Goal: Task Accomplishment & Management: Use online tool/utility

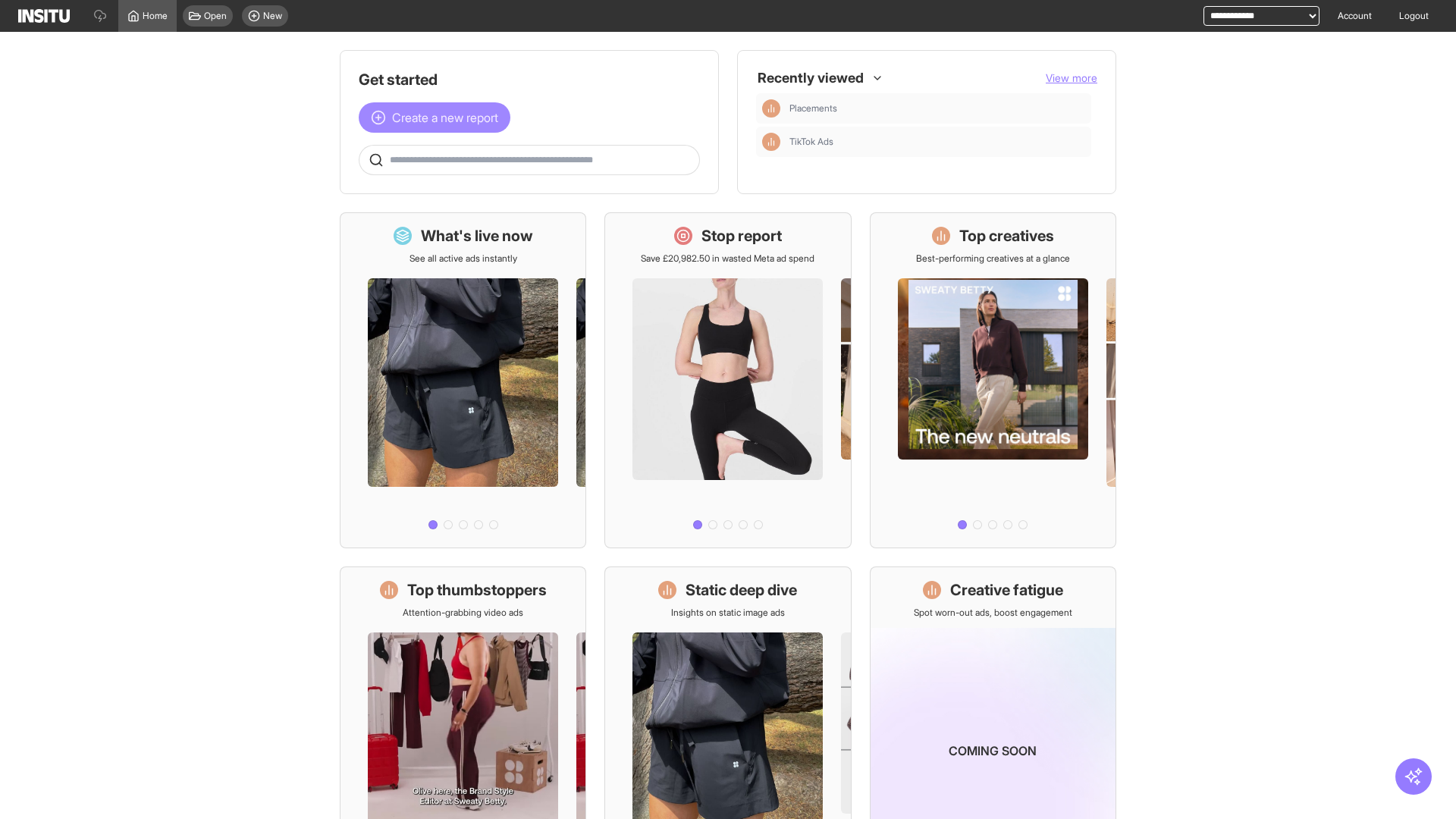
click at [438, 117] on span "Create a new report" at bounding box center [445, 117] width 106 height 18
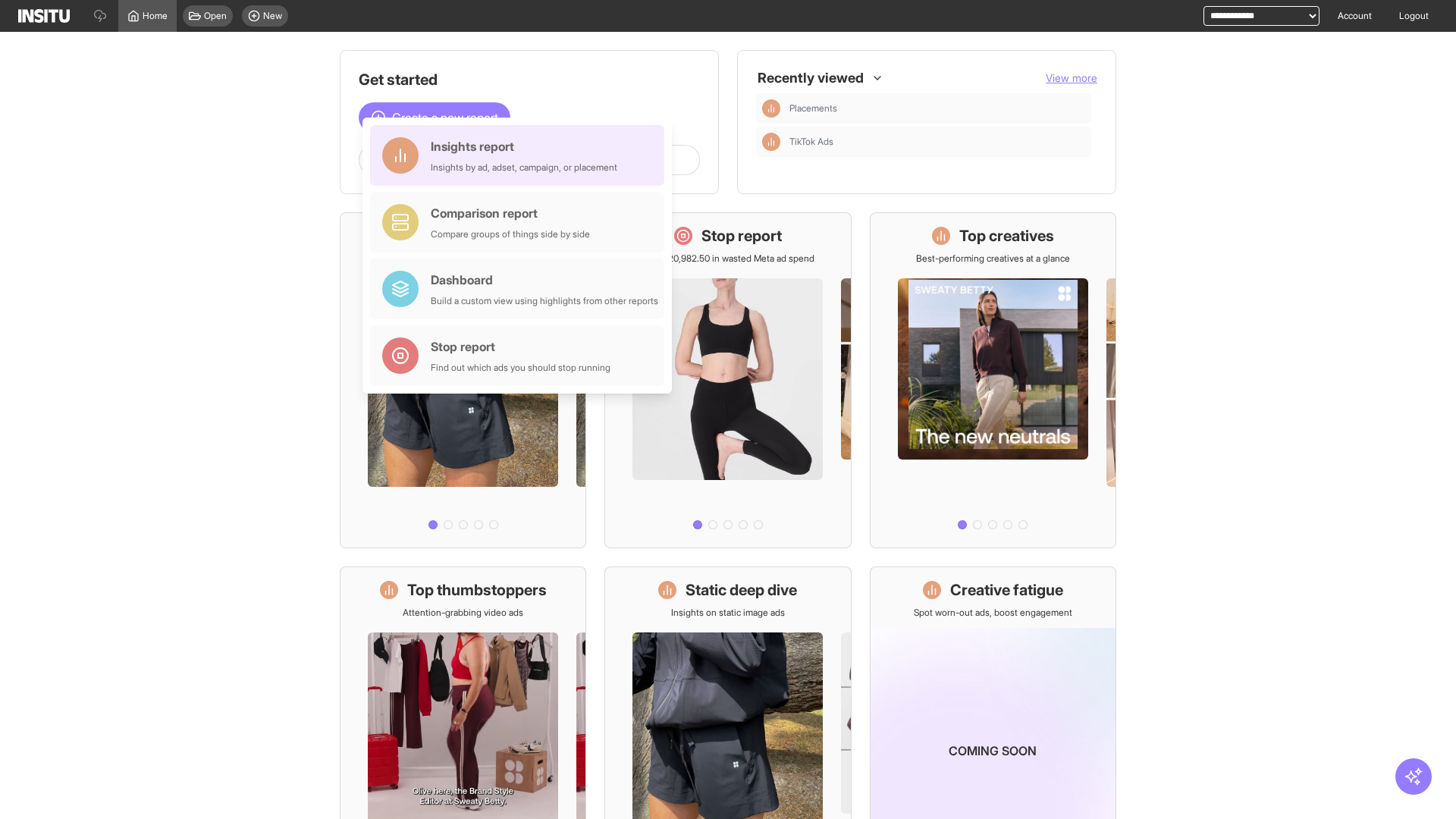
click at [521, 155] on div "Insights report Insights by ad, adset, campaign, or placement" at bounding box center [524, 155] width 186 height 36
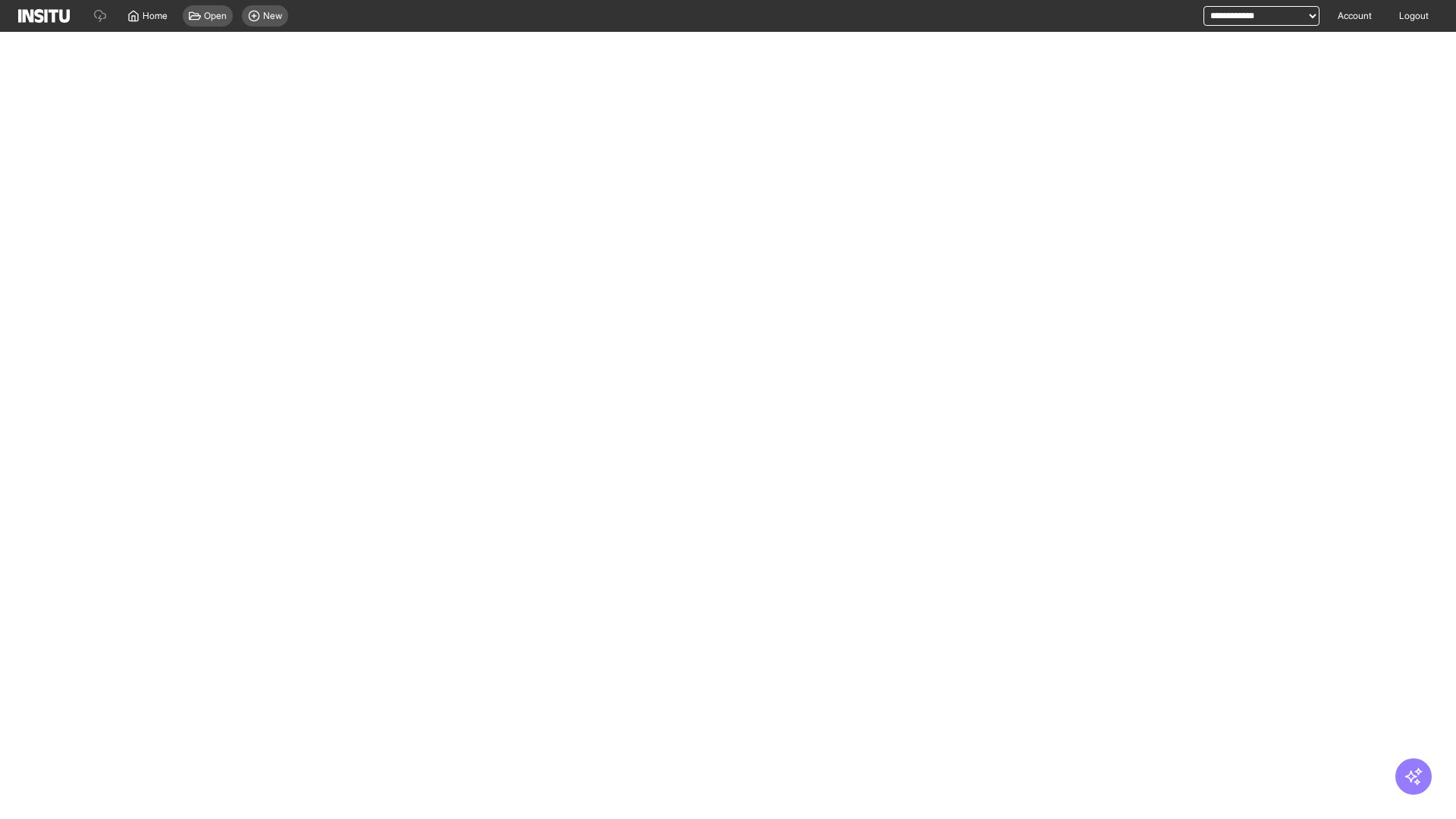
select select "**"
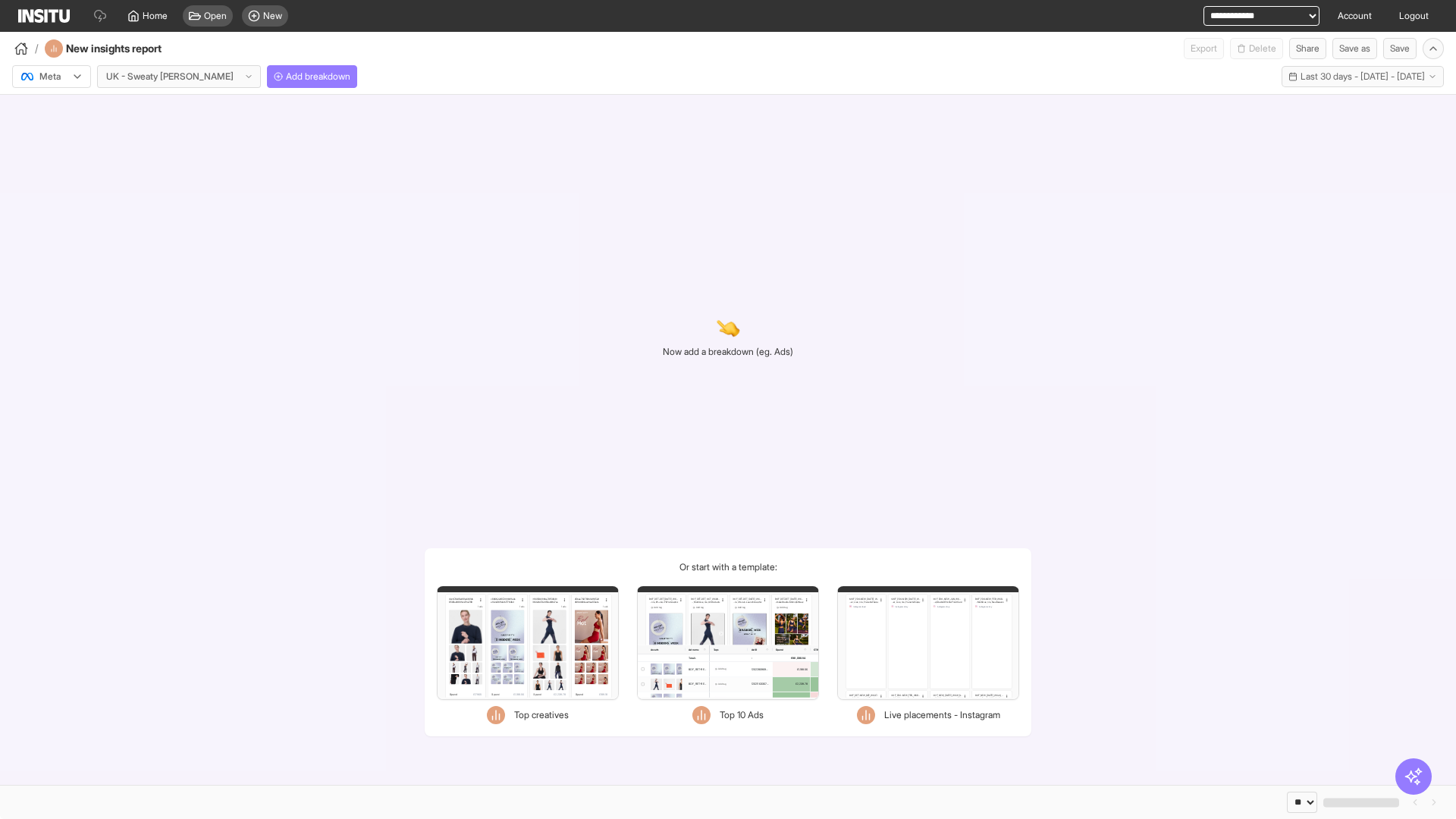
click at [51, 76] on div at bounding box center [41, 76] width 43 height 15
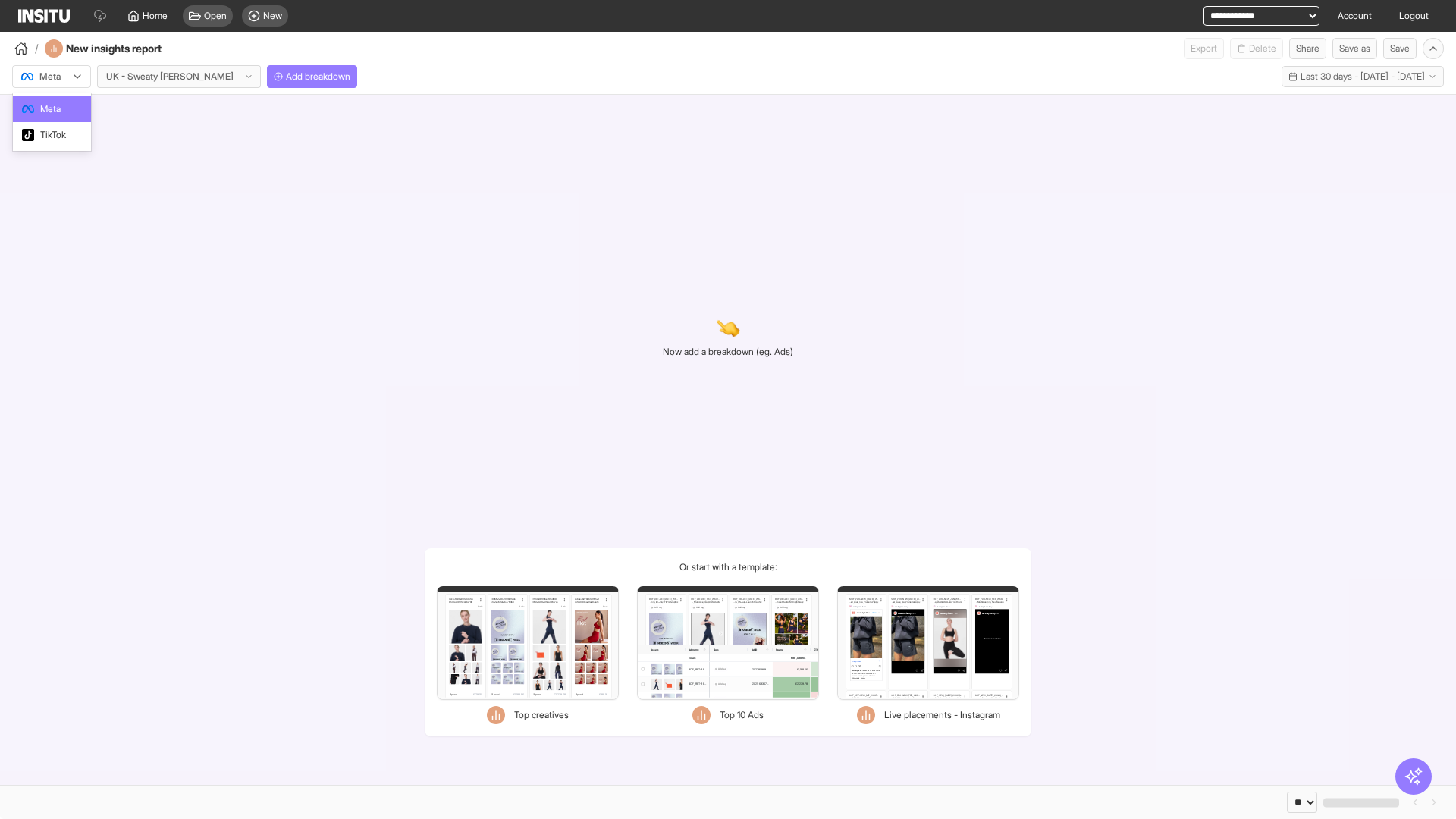
click at [55, 135] on span "TikTok" at bounding box center [53, 134] width 26 height 14
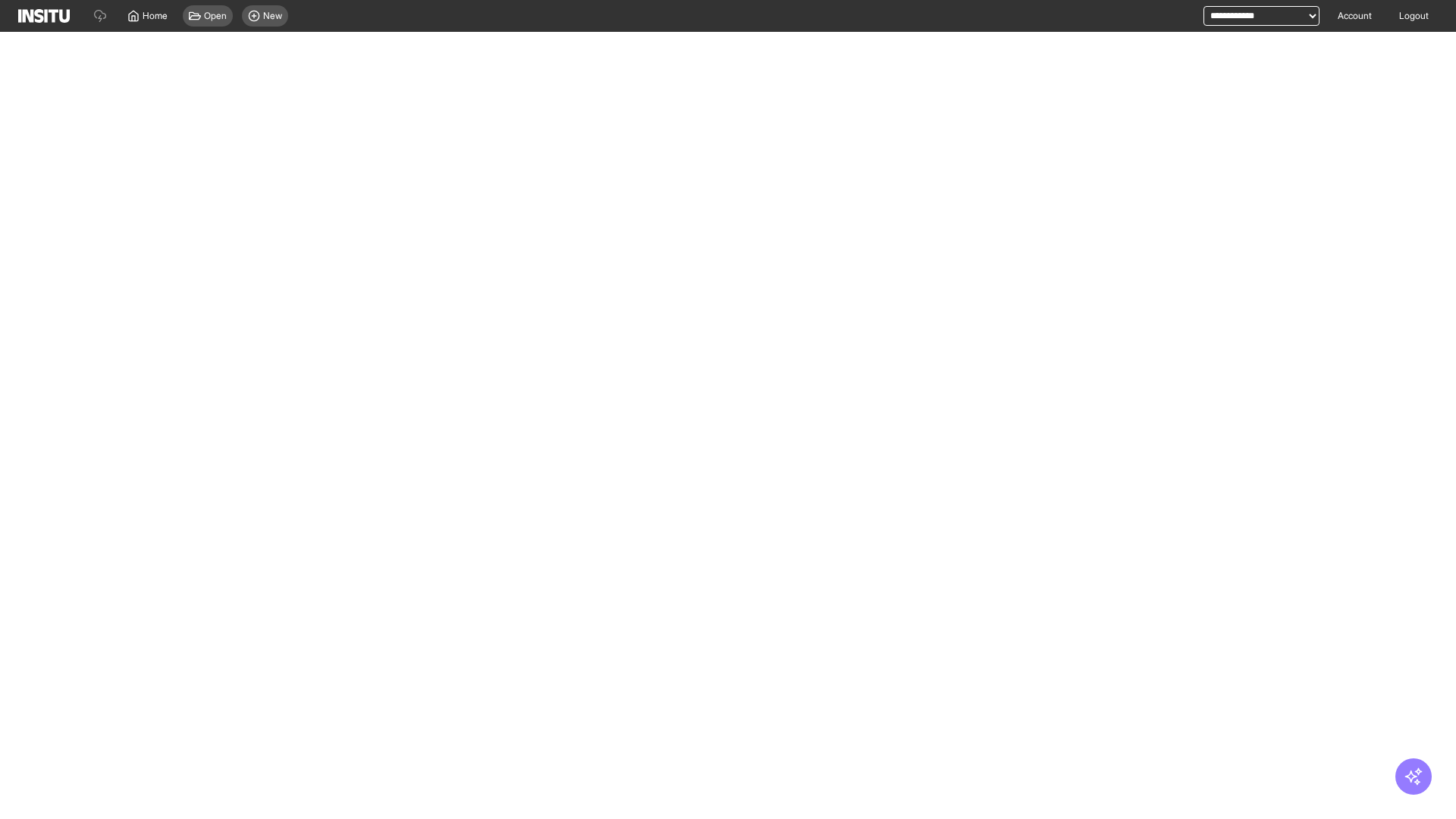
select select "**"
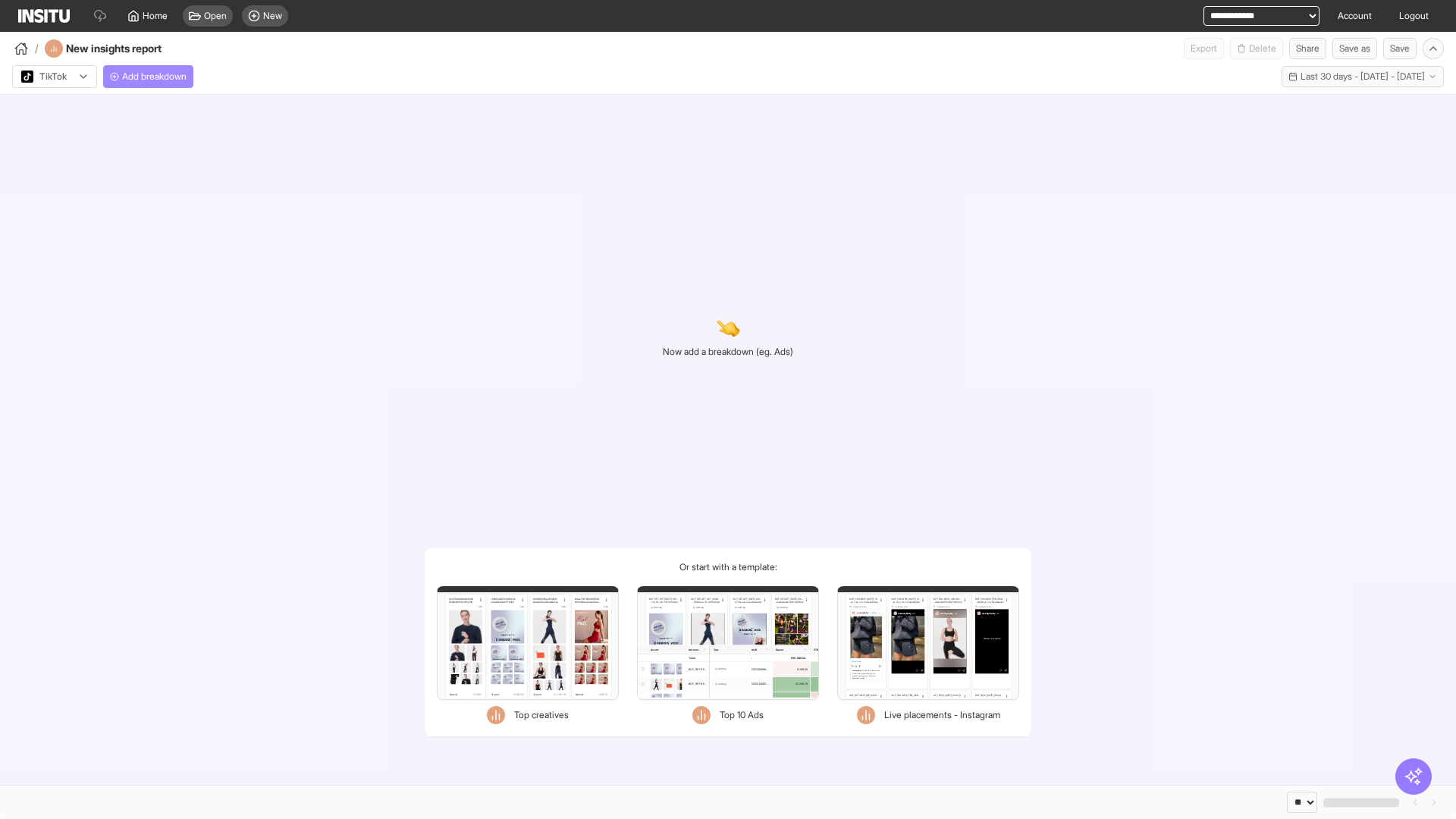
click at [151, 76] on span "Add breakdown" at bounding box center [154, 76] width 64 height 12
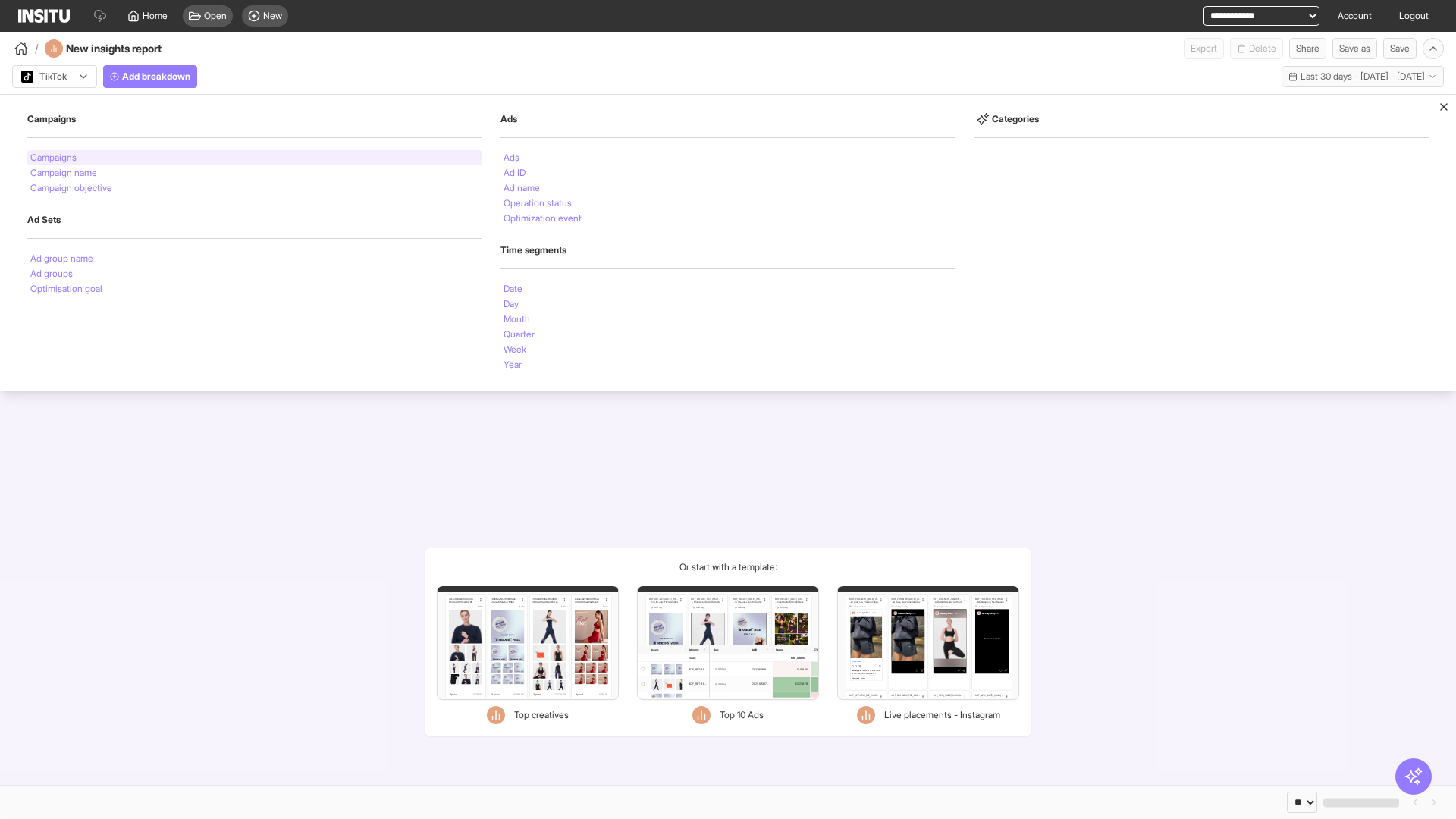
click at [55, 158] on li "Campaigns" at bounding box center [54, 158] width 47 height 9
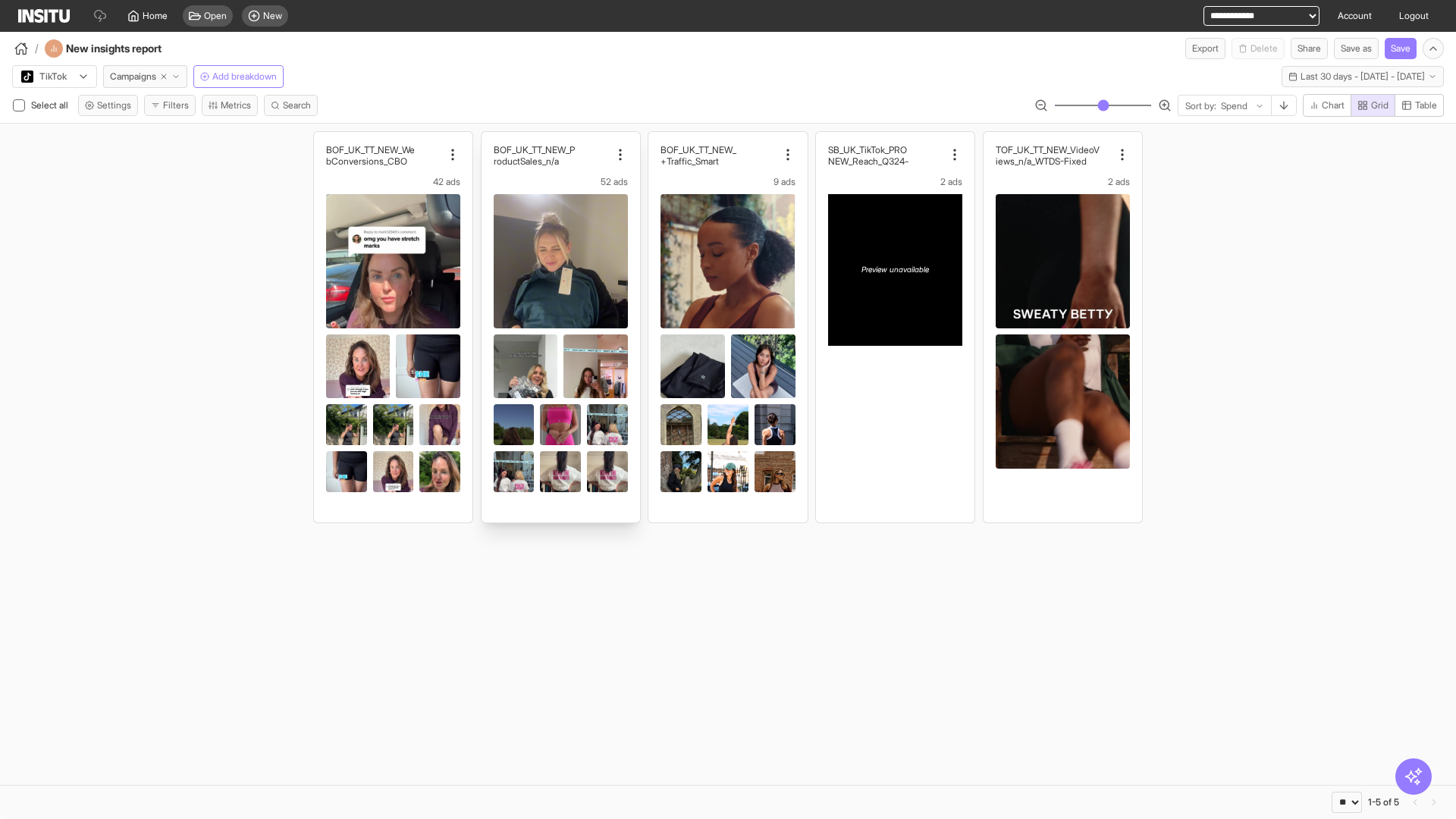
click at [321, 139] on div "BOF_UK_TT_NEW_We bConversions_CBO 42 ads" at bounding box center [393, 327] width 158 height 391
click at [489, 139] on div "BOF_UK_TT_NEW_P roductSales_n/a 52 ads" at bounding box center [560, 327] width 158 height 391
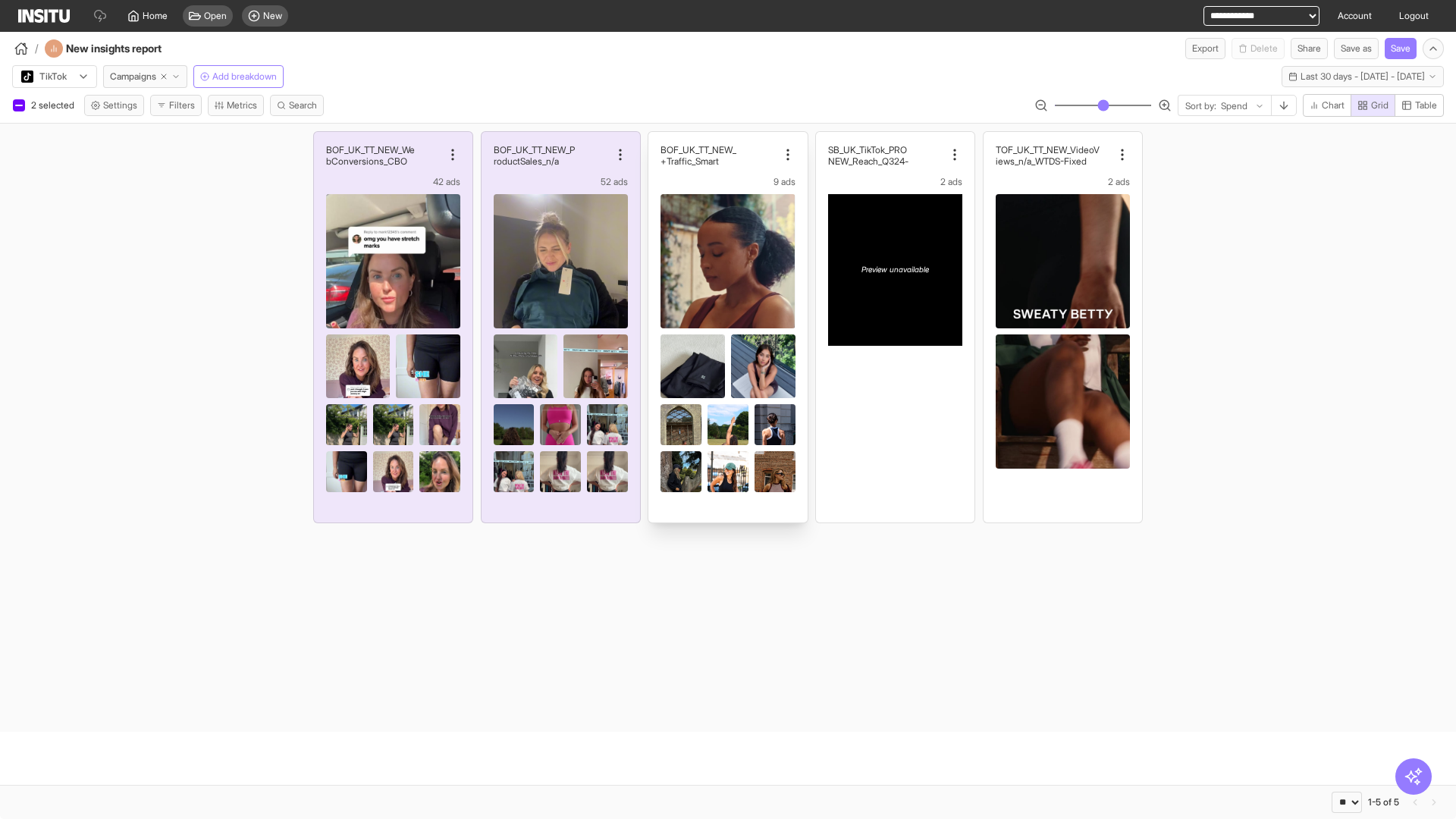
click at [656, 139] on div "BOF_UK_TT_NEW_ Traffic_Smart+ 9 ads" at bounding box center [727, 327] width 158 height 391
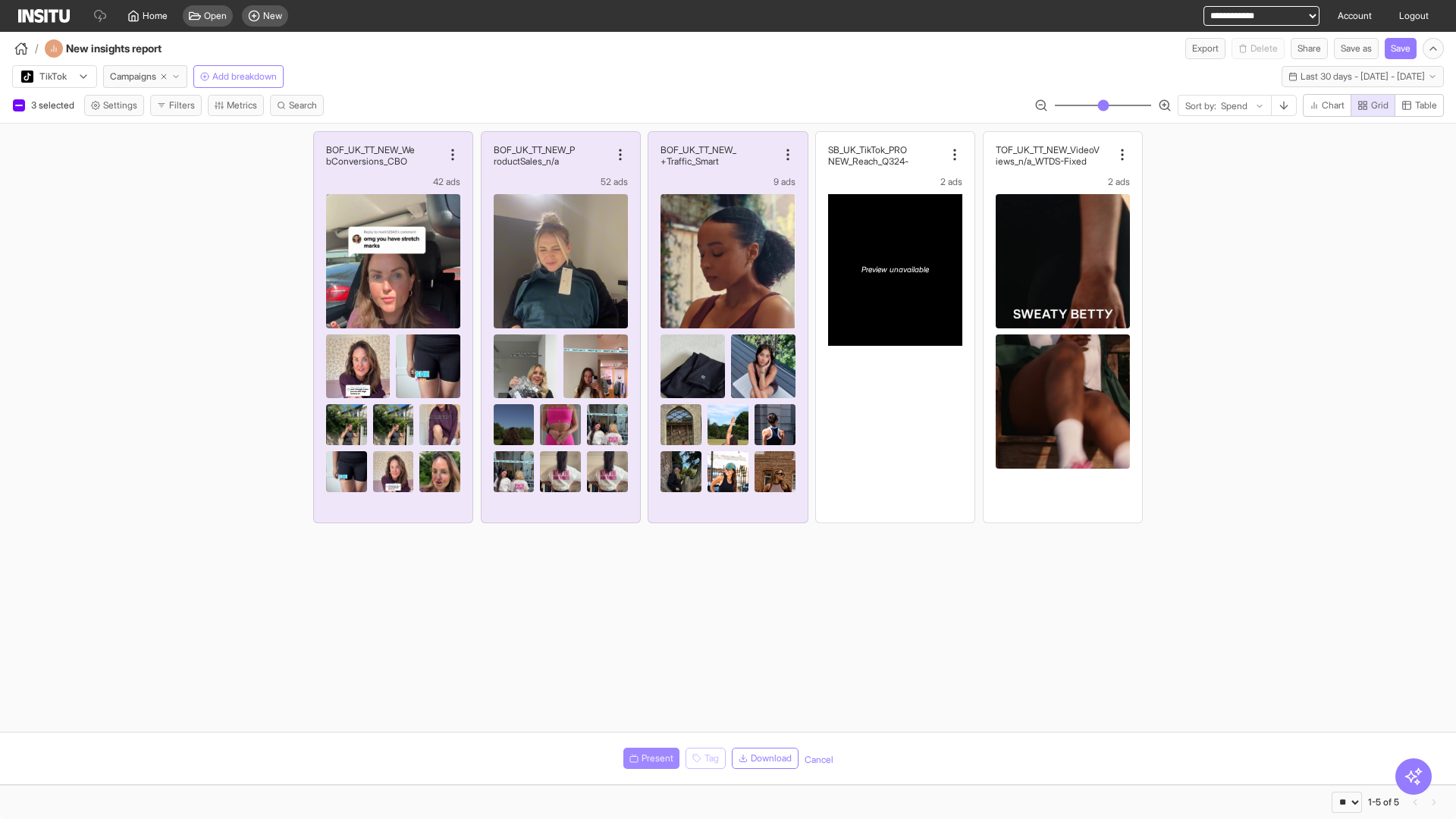
click at [648, 759] on span "Present" at bounding box center [657, 758] width 32 height 12
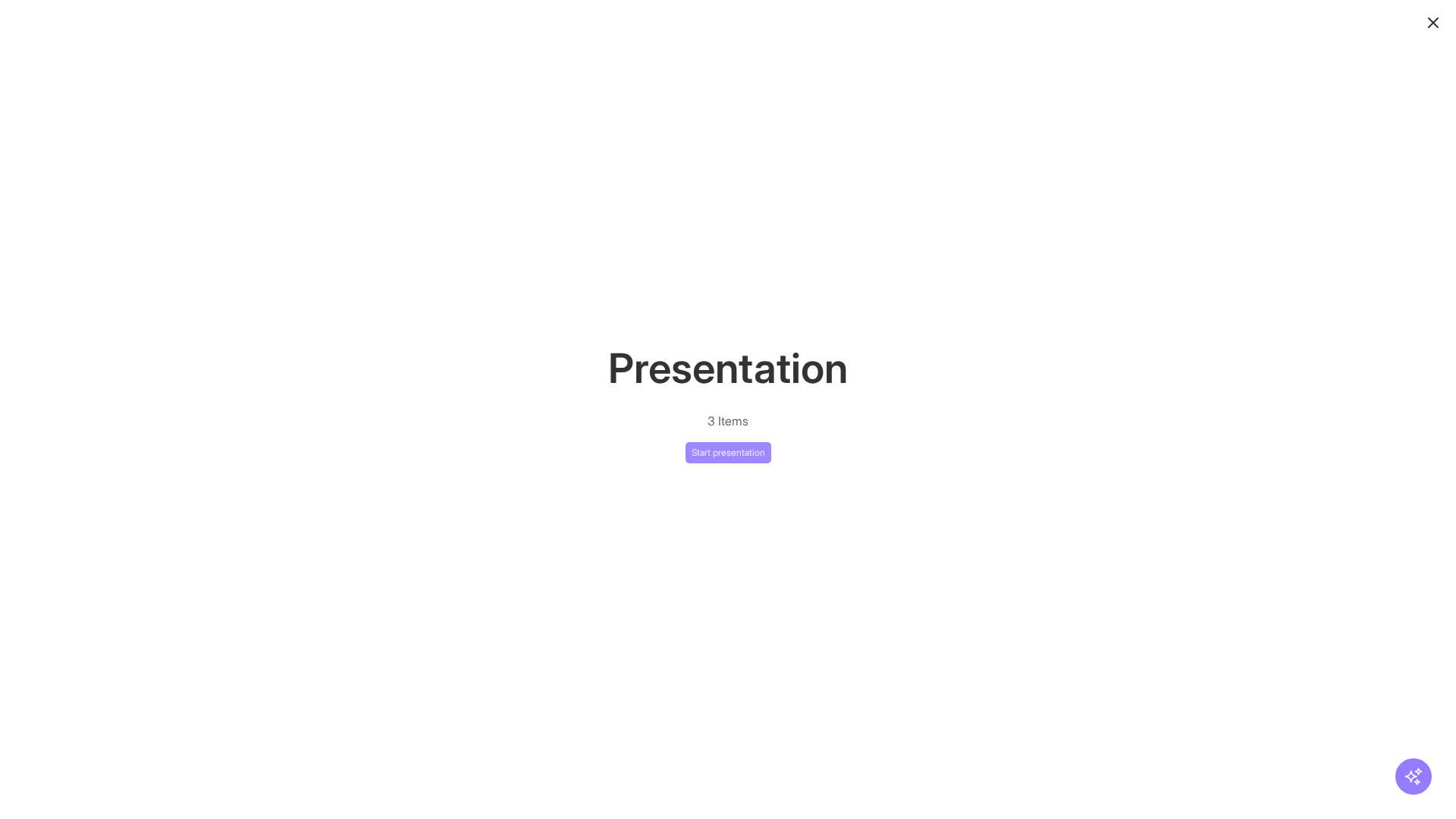
click at [728, 452] on button "Start presentation" at bounding box center [728, 452] width 86 height 21
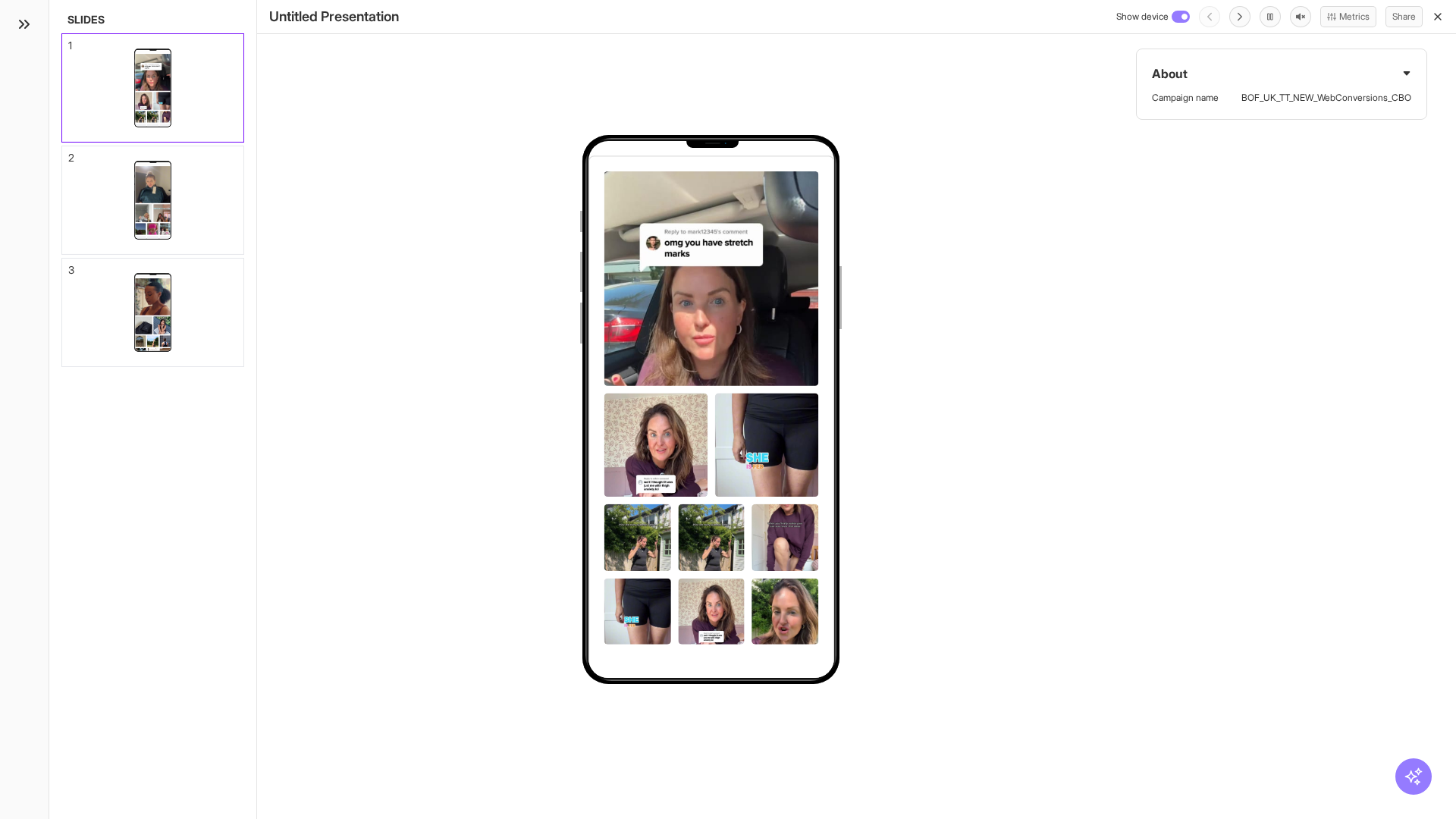
click at [69, 41] on div "1" at bounding box center [70, 45] width 4 height 10
click at [69, 154] on div "2" at bounding box center [72, 158] width 6 height 10
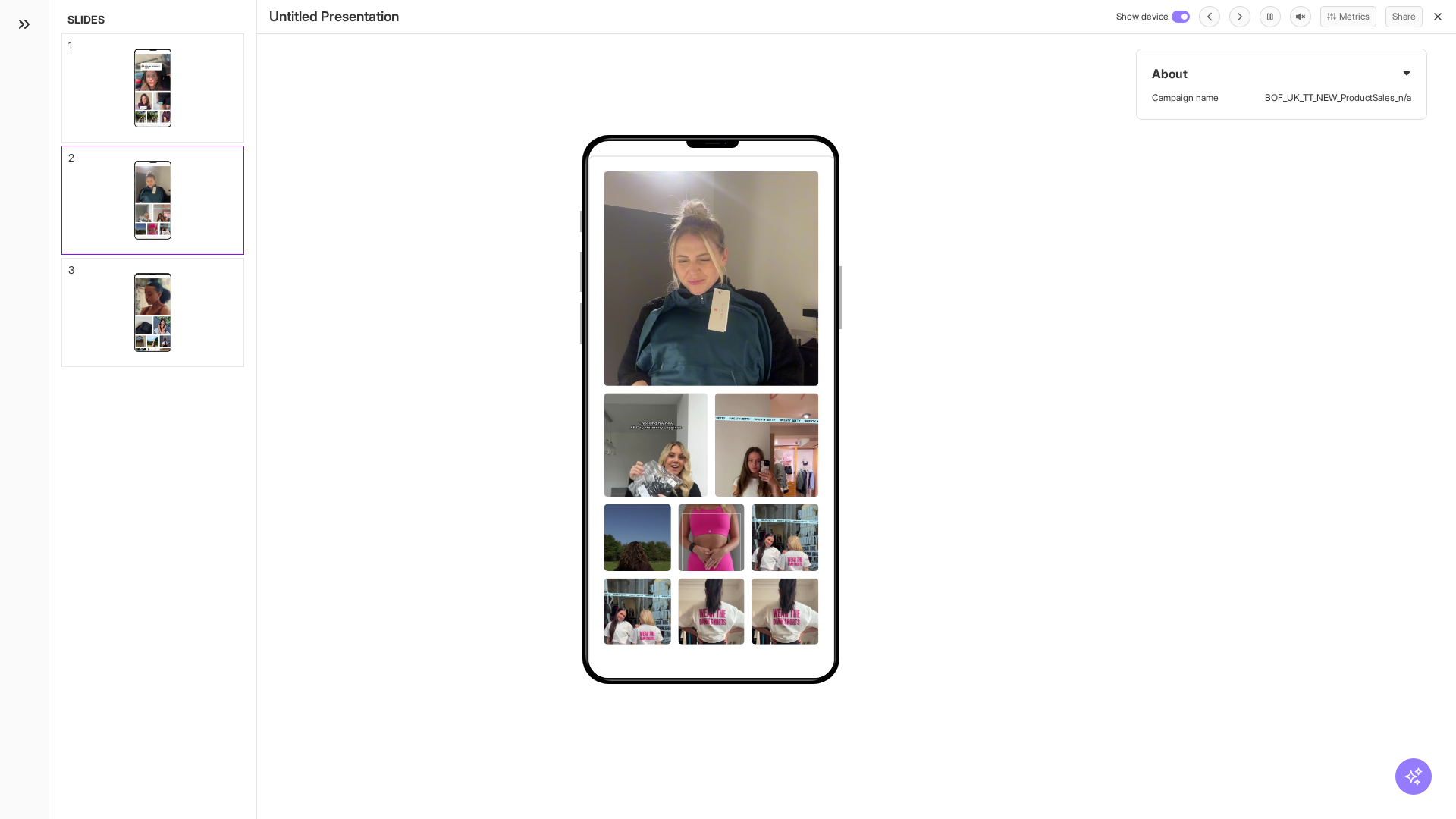
click at [69, 265] on div "3" at bounding box center [72, 269] width 6 height 10
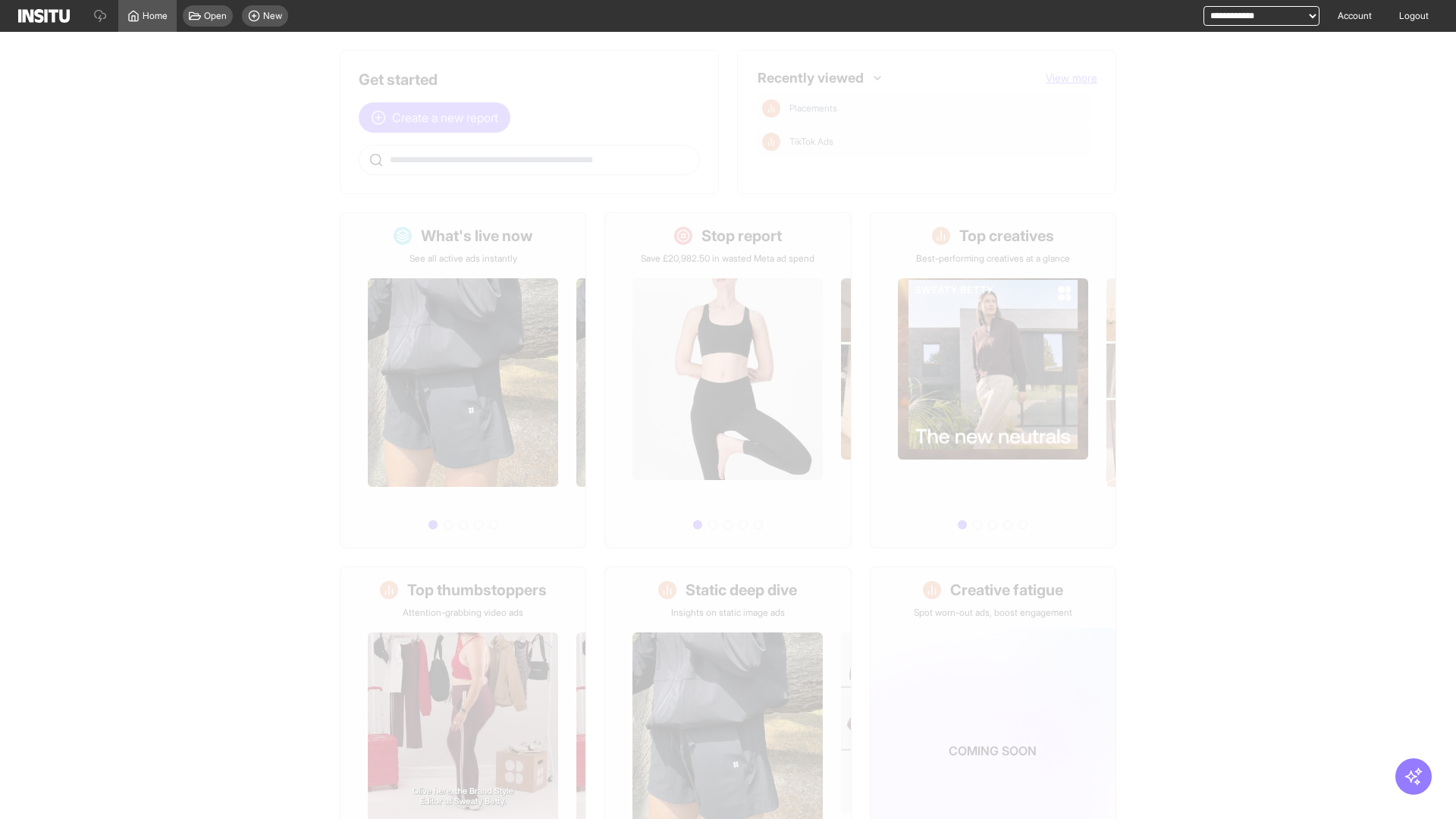
click at [438, 117] on span "Create a new report" at bounding box center [445, 117] width 106 height 18
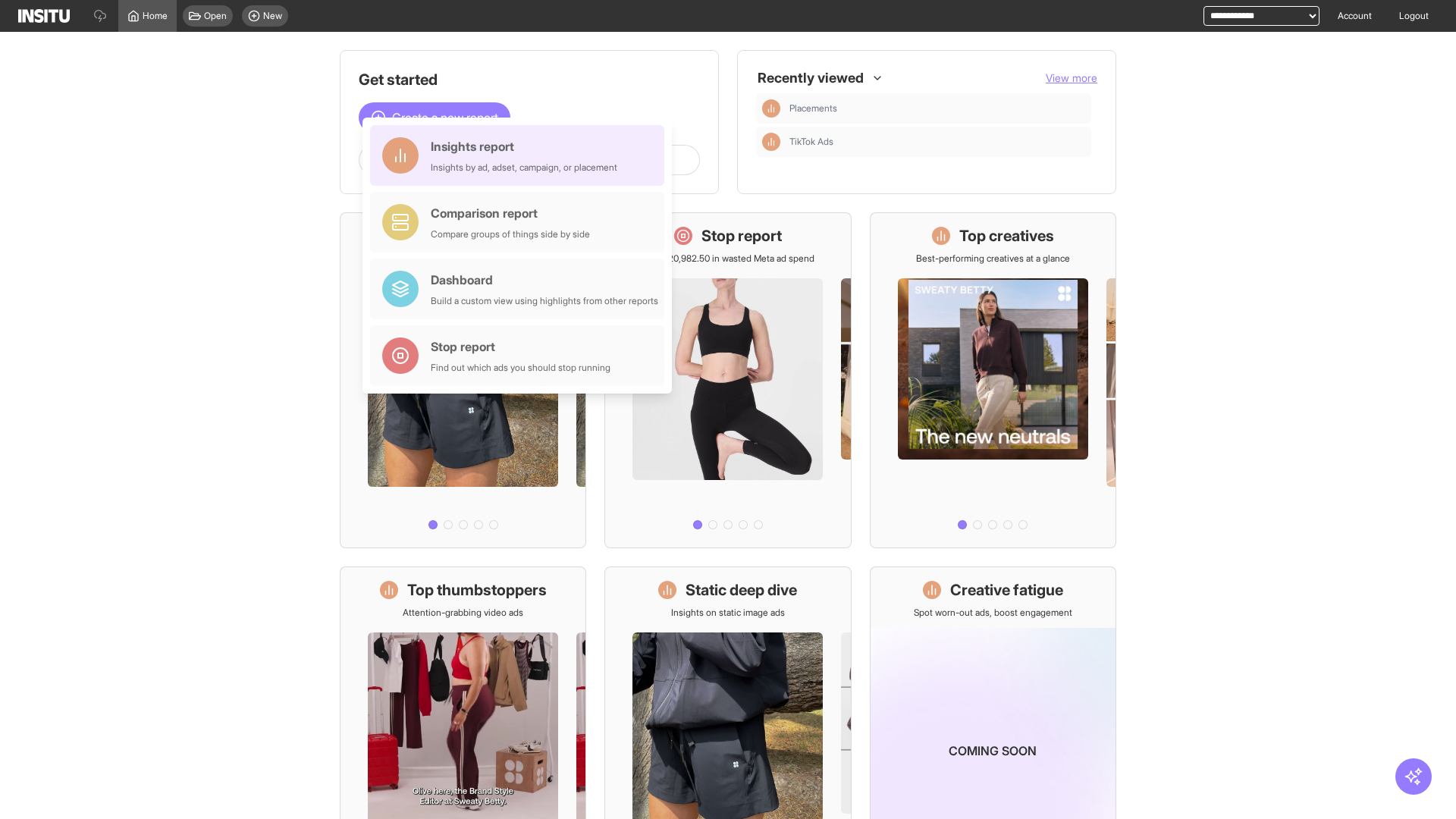
click at [521, 155] on div "Insights report Insights by ad, adset, campaign, or placement" at bounding box center [524, 155] width 186 height 36
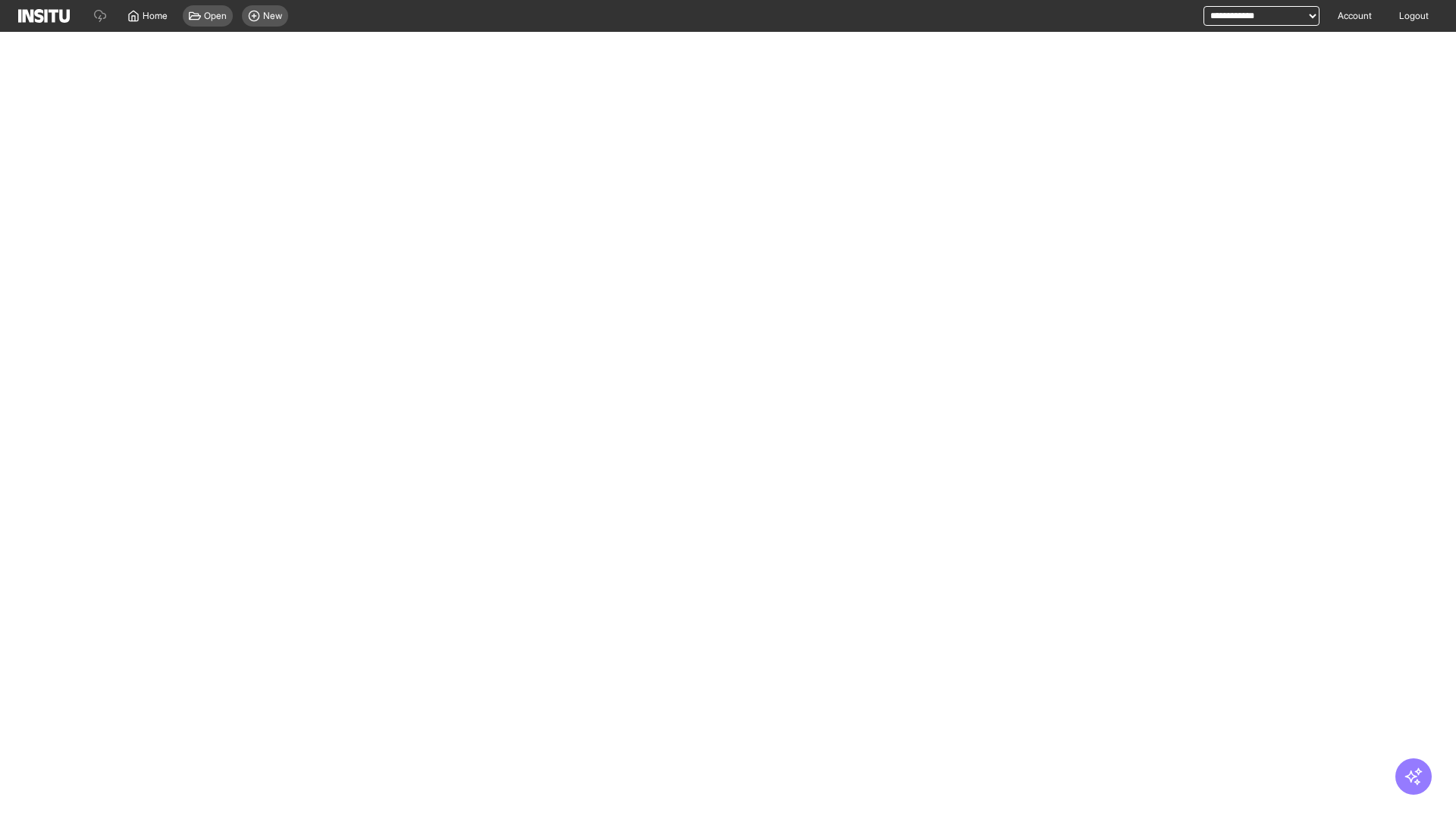
select select "**"
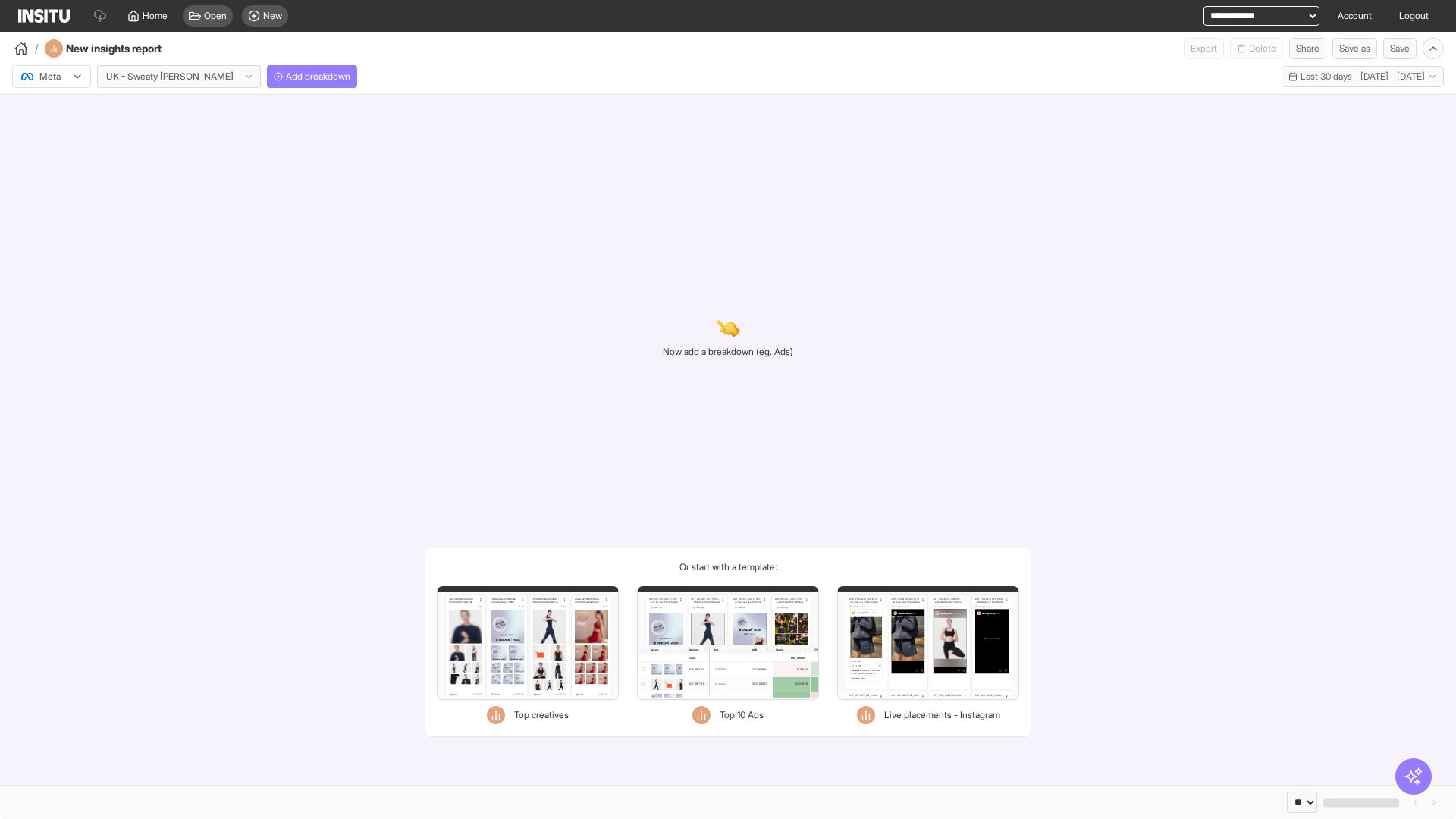
click at [51, 76] on div at bounding box center [41, 76] width 43 height 15
click at [55, 135] on span "TikTok" at bounding box center [53, 134] width 26 height 14
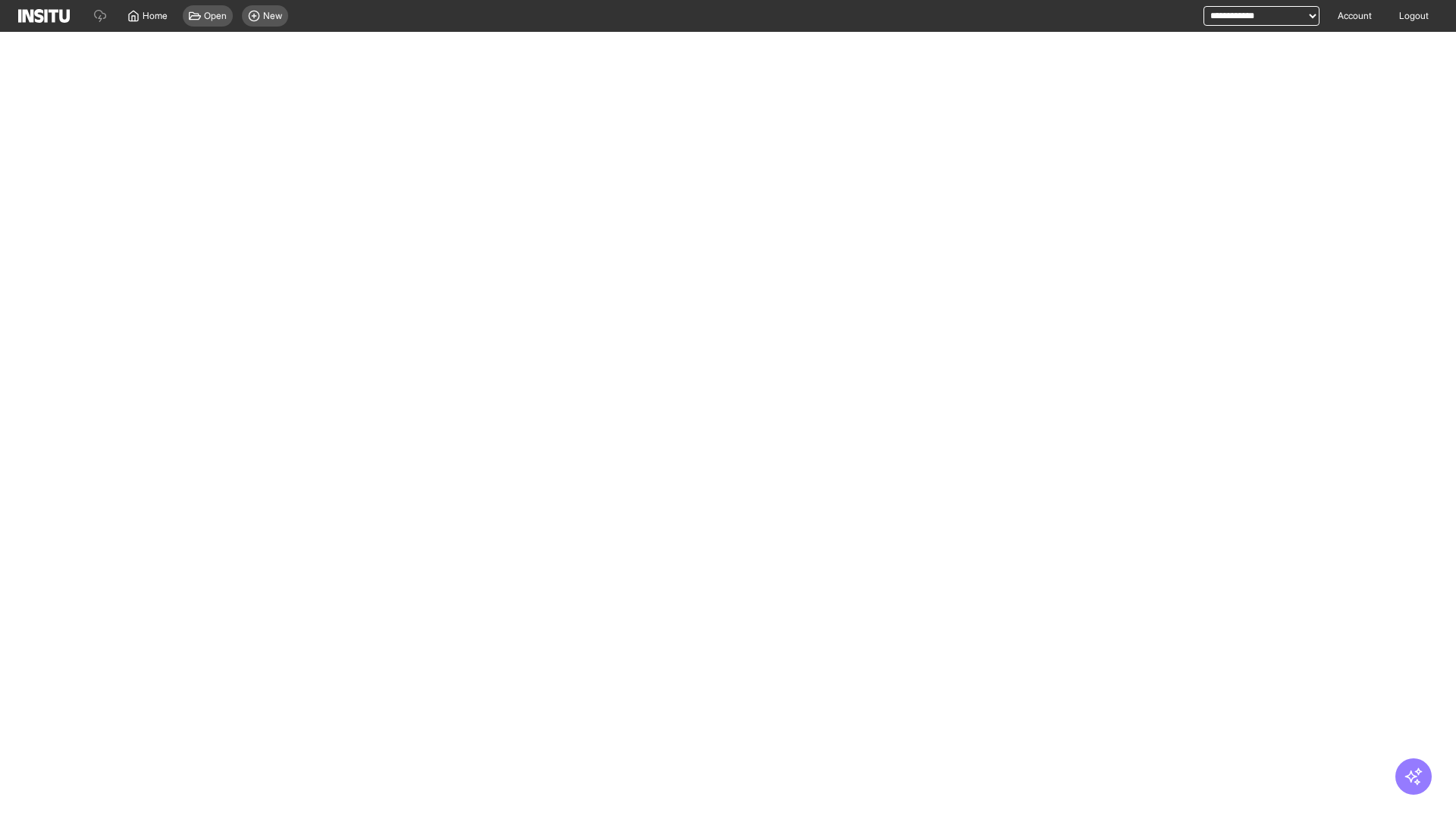
select select "**"
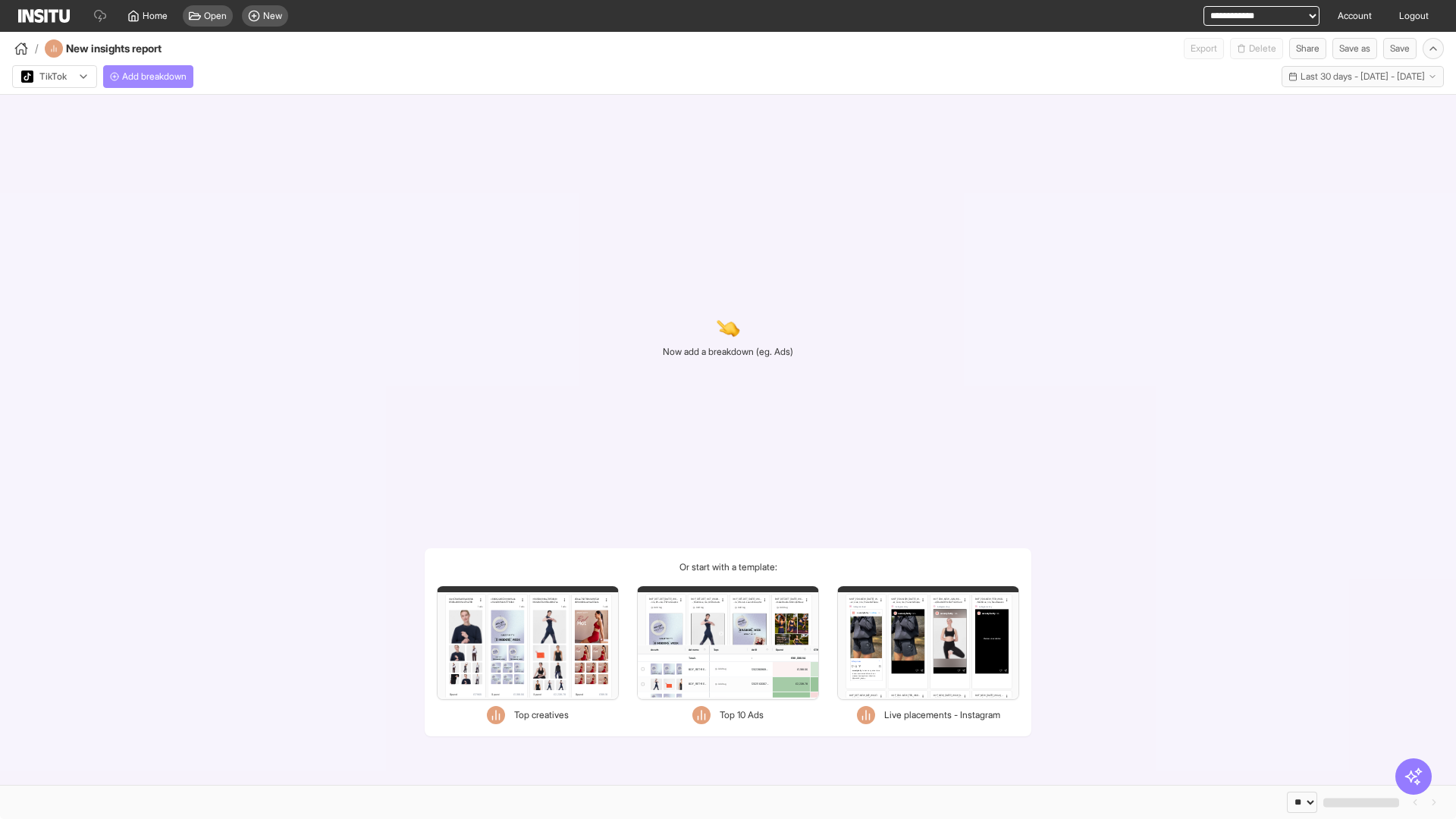
click at [151, 76] on span "Add breakdown" at bounding box center [154, 76] width 64 height 12
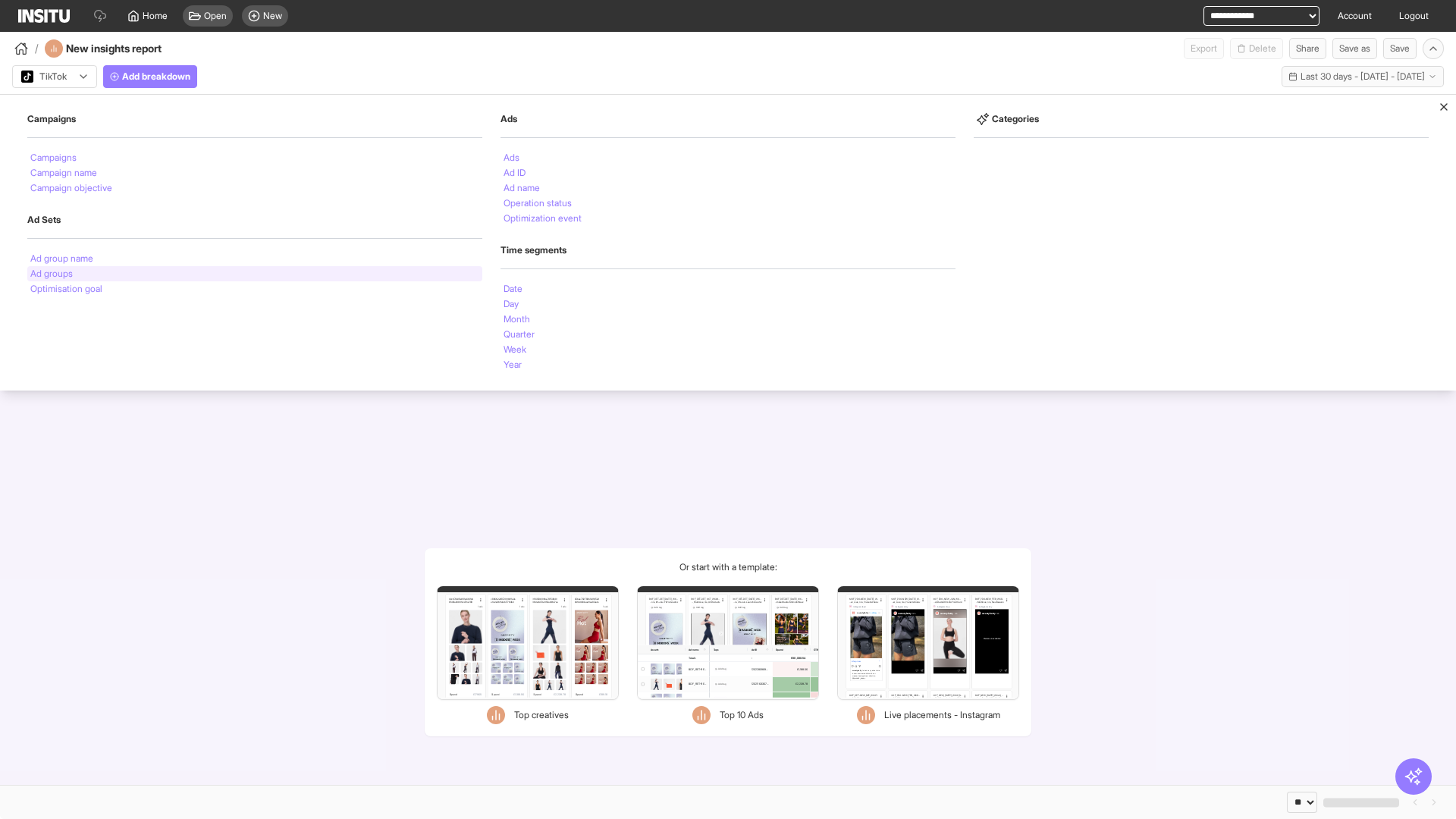
click at [51, 274] on li "Ad groups" at bounding box center [51, 273] width 43 height 9
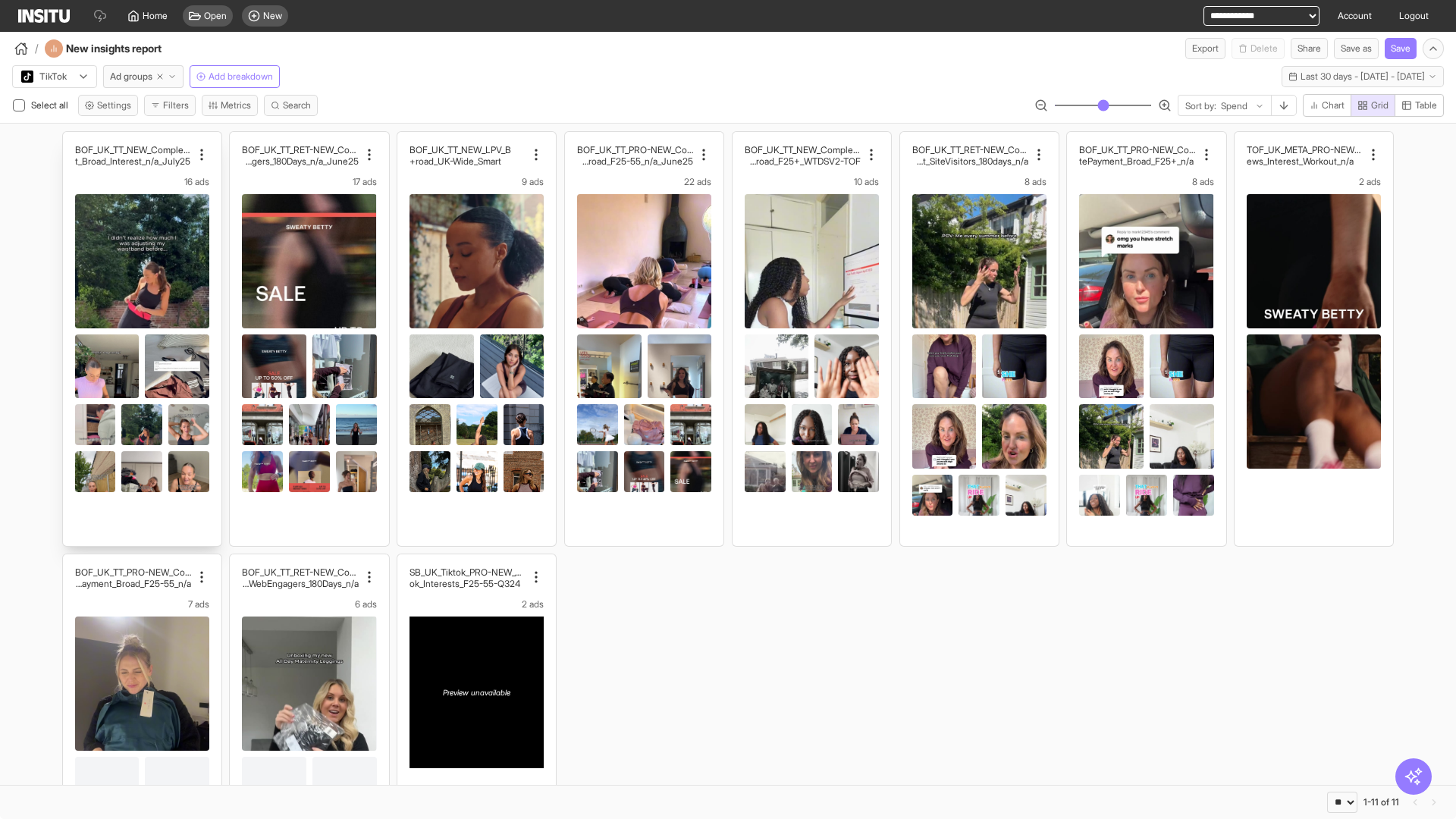
click at [70, 139] on div "BOF_UK_TT_NEW_CompletePaymen t_Broad_Interest_n/a_July25 16 ads" at bounding box center [141, 338] width 158 height 414
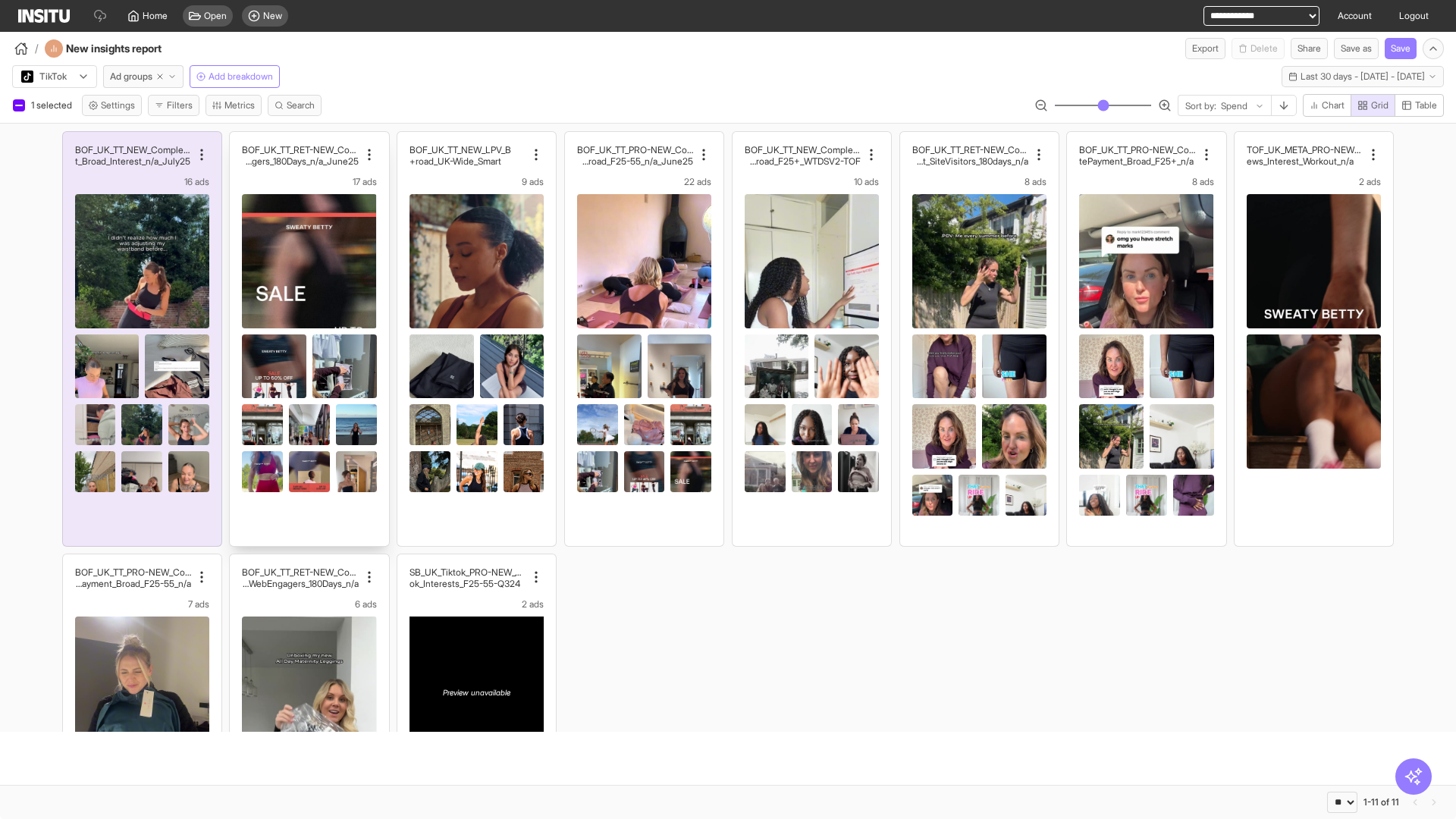
click at [237, 139] on div "BOF_UK_TT_RET-NEW_CompletePaymen t_WebEngagers_180Days_n/a_June25 17 ads" at bounding box center [309, 338] width 158 height 414
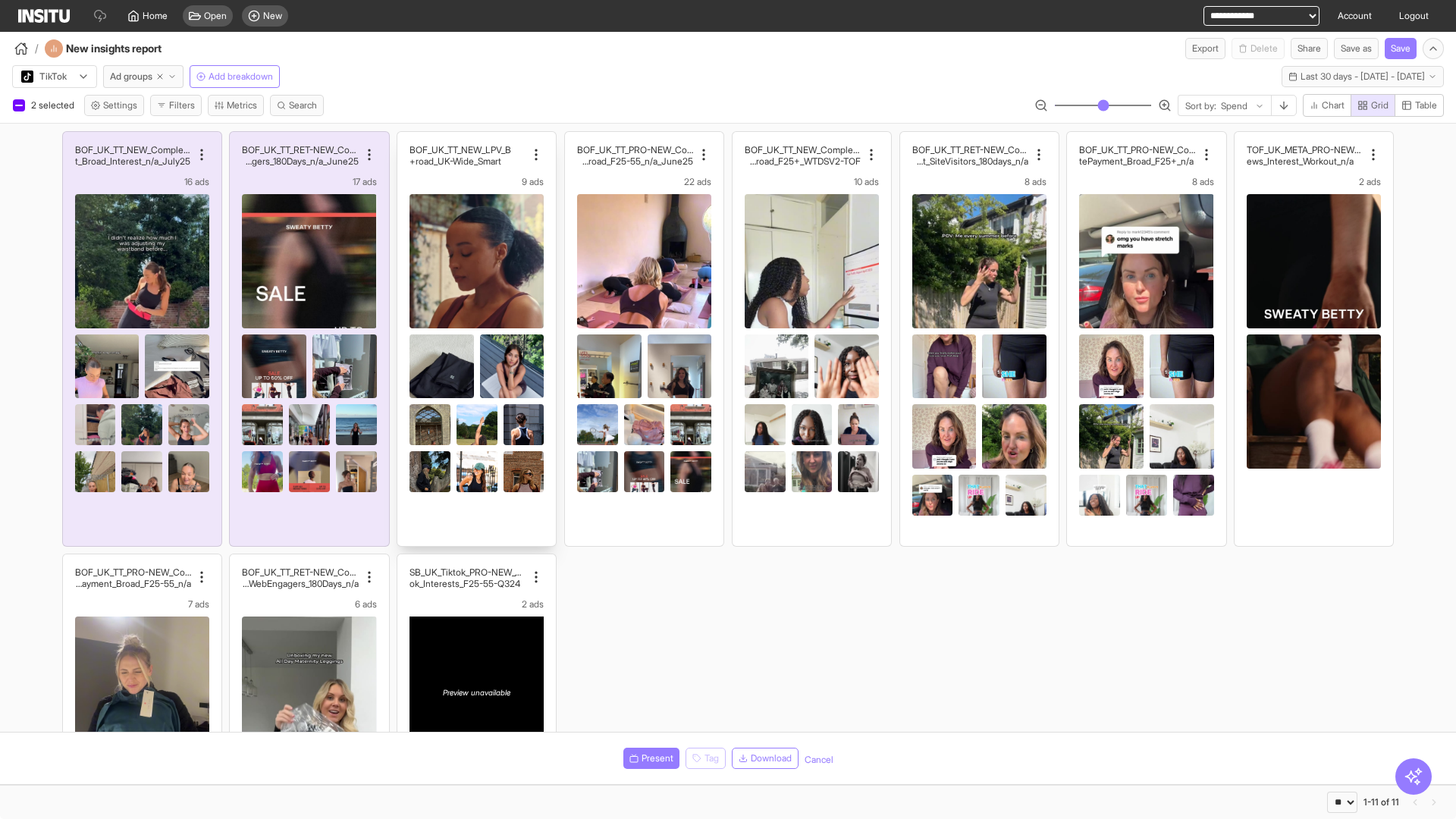
click at [405, 139] on div "BOF_UK_TT_NEW_LPV_B road_UK-Wide_Smart+ 9 ads" at bounding box center [476, 338] width 158 height 414
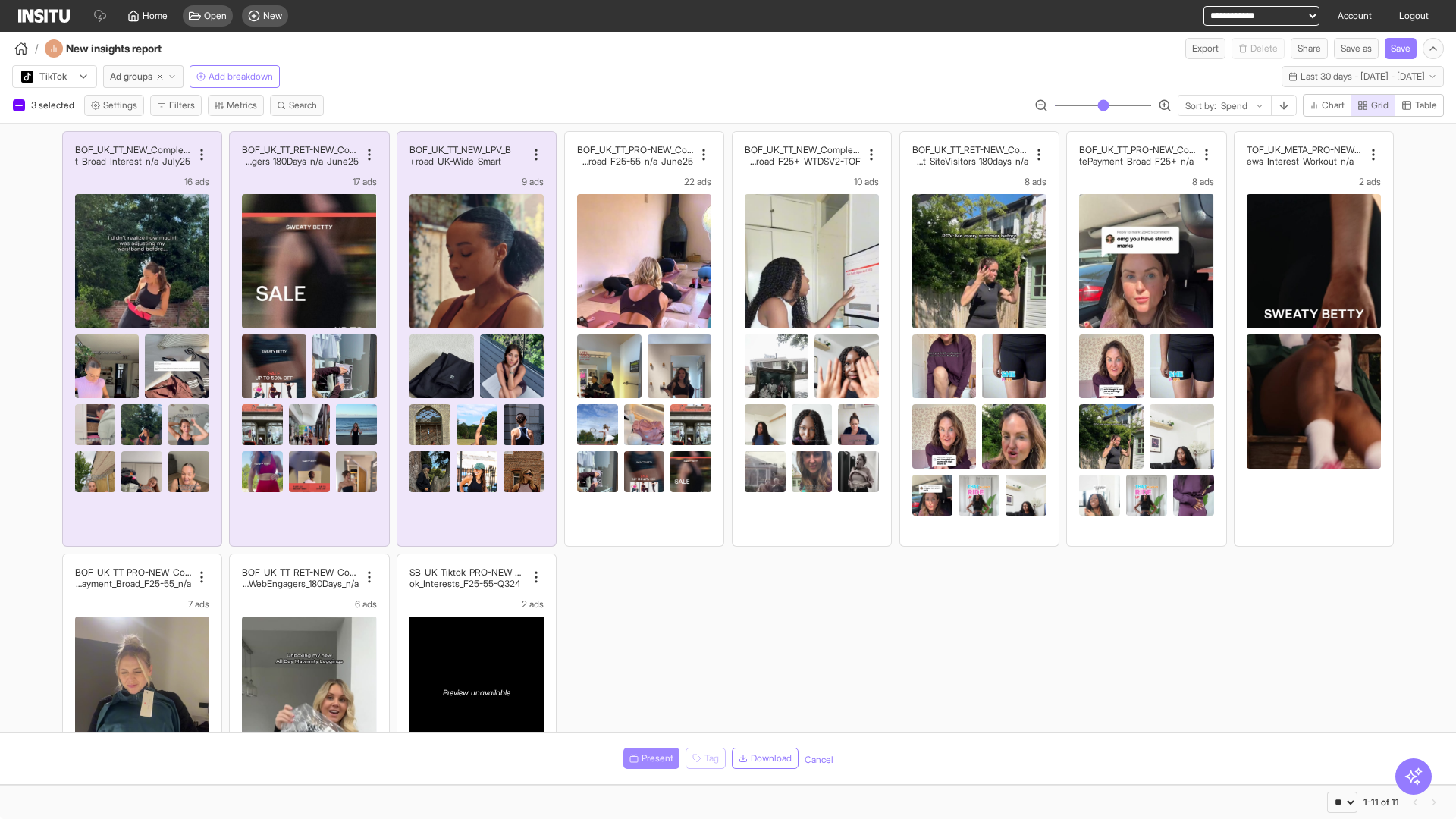
click at [648, 759] on span "Present" at bounding box center [657, 758] width 32 height 12
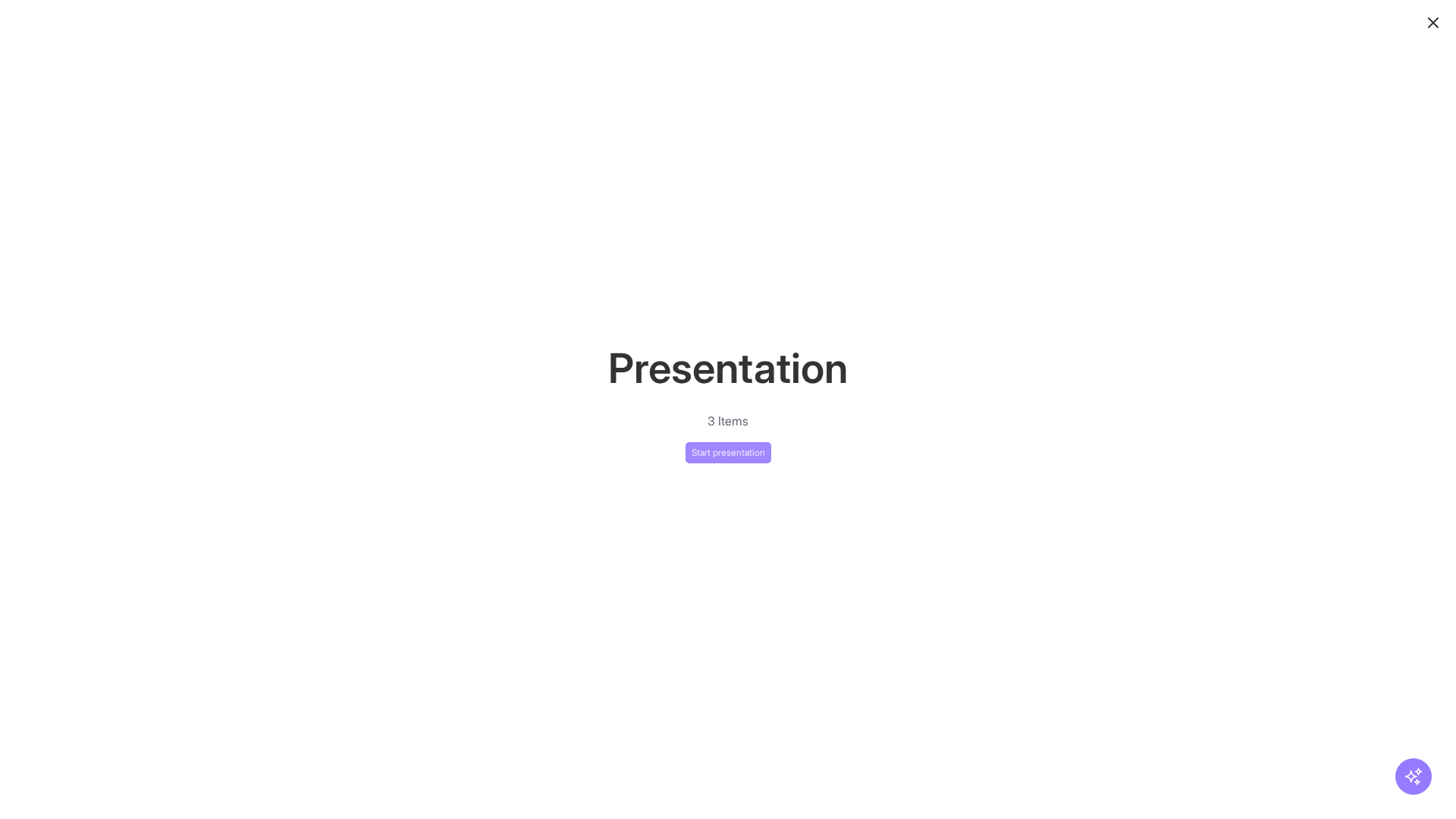
click at [728, 452] on button "Start presentation" at bounding box center [728, 452] width 86 height 21
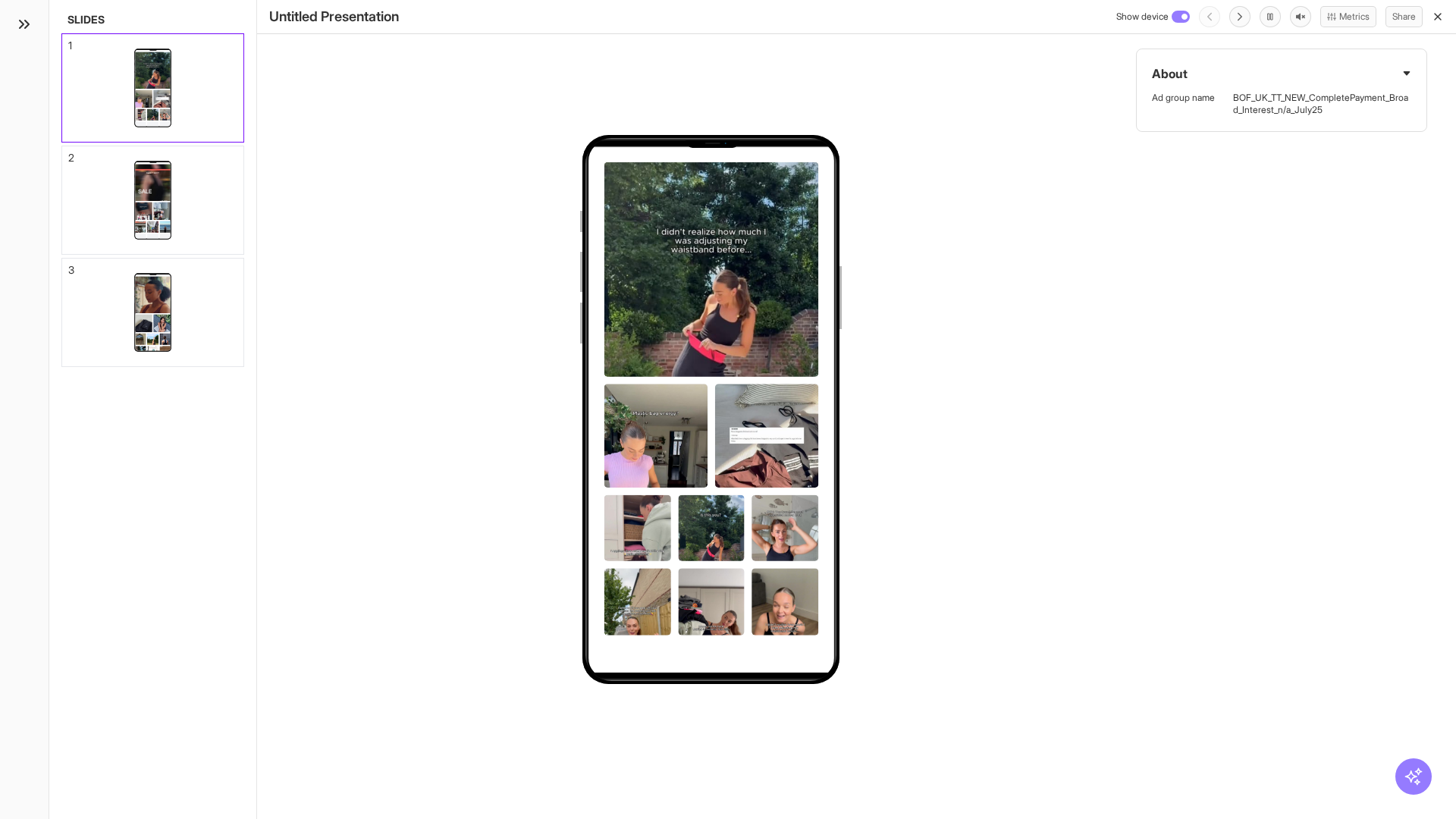
click at [69, 41] on div "1" at bounding box center [70, 45] width 4 height 10
click at [69, 154] on div "2" at bounding box center [72, 158] width 6 height 10
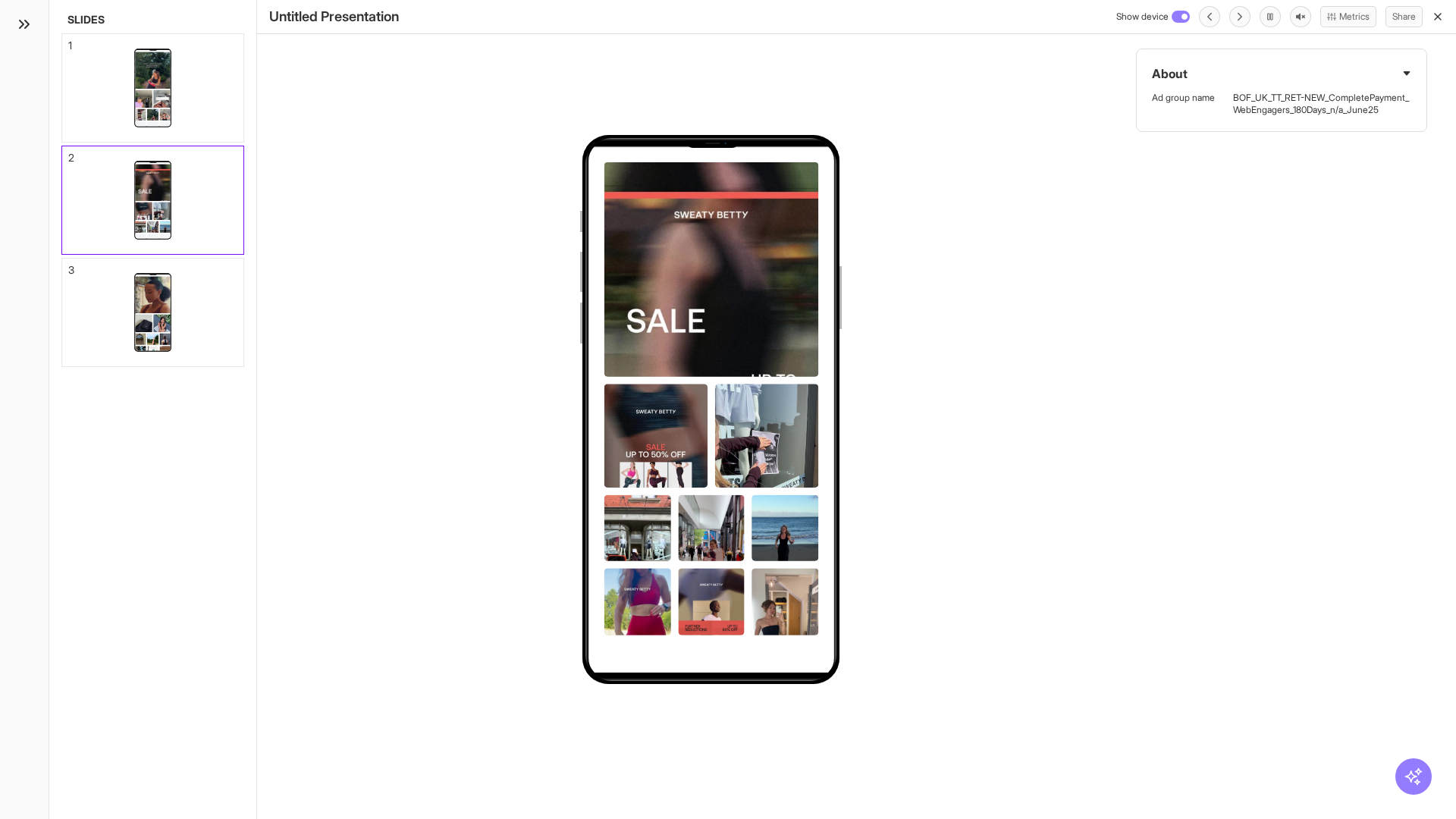
click at [69, 265] on div "3" at bounding box center [72, 269] width 6 height 10
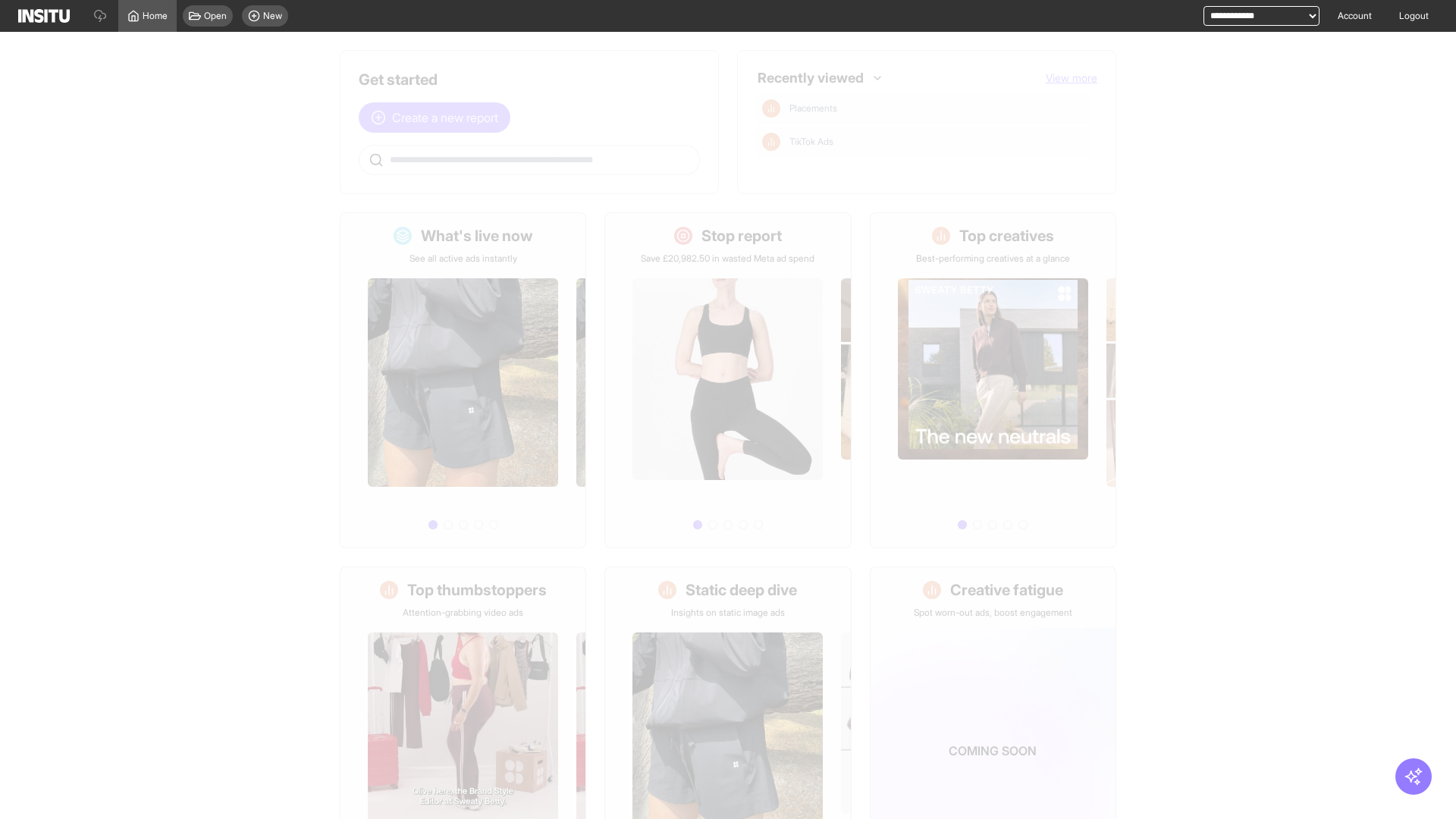
click at [438, 117] on span "Create a new report" at bounding box center [445, 117] width 106 height 18
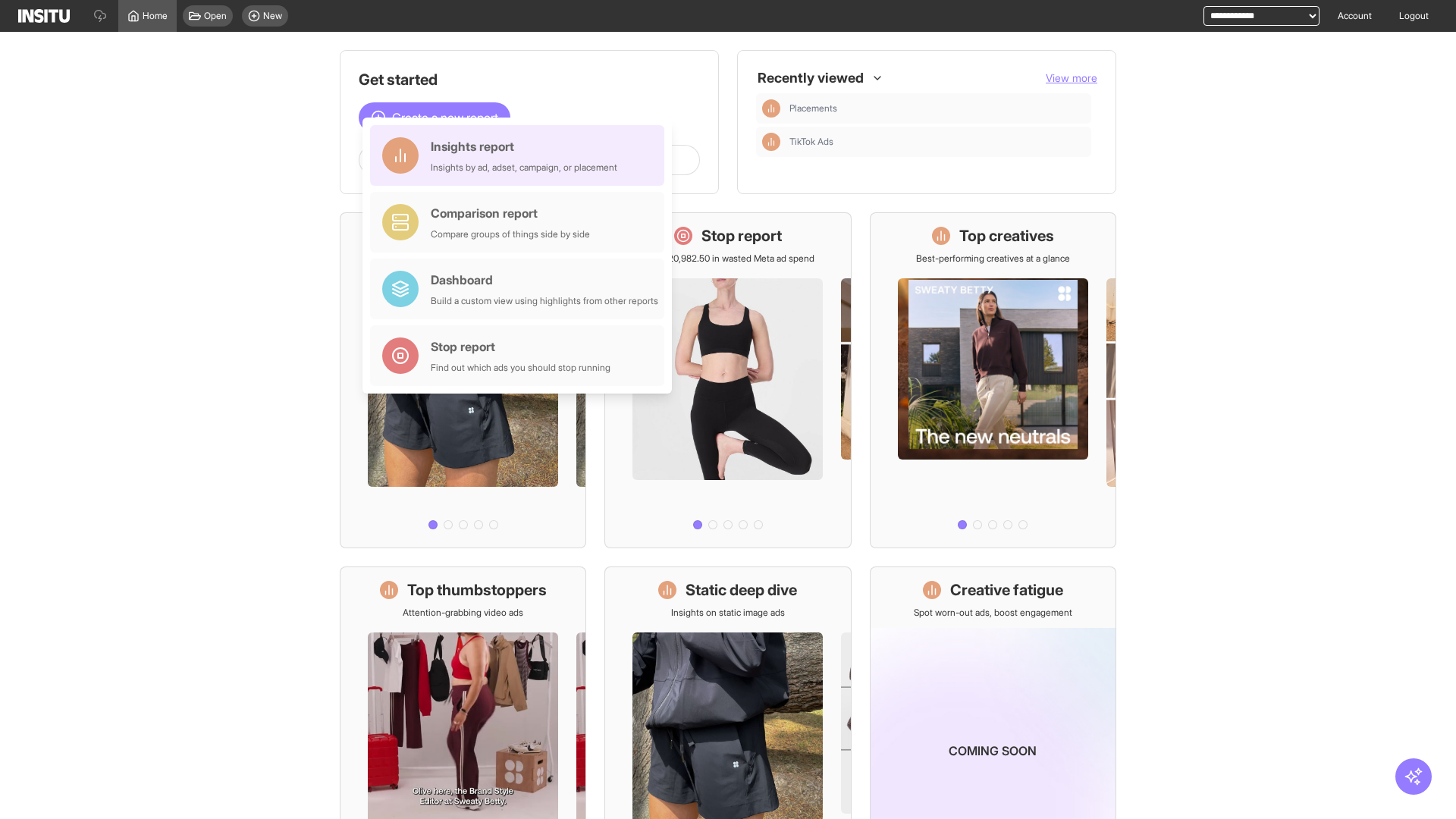
click at [521, 155] on div "Insights report Insights by ad, adset, campaign, or placement" at bounding box center [524, 155] width 186 height 36
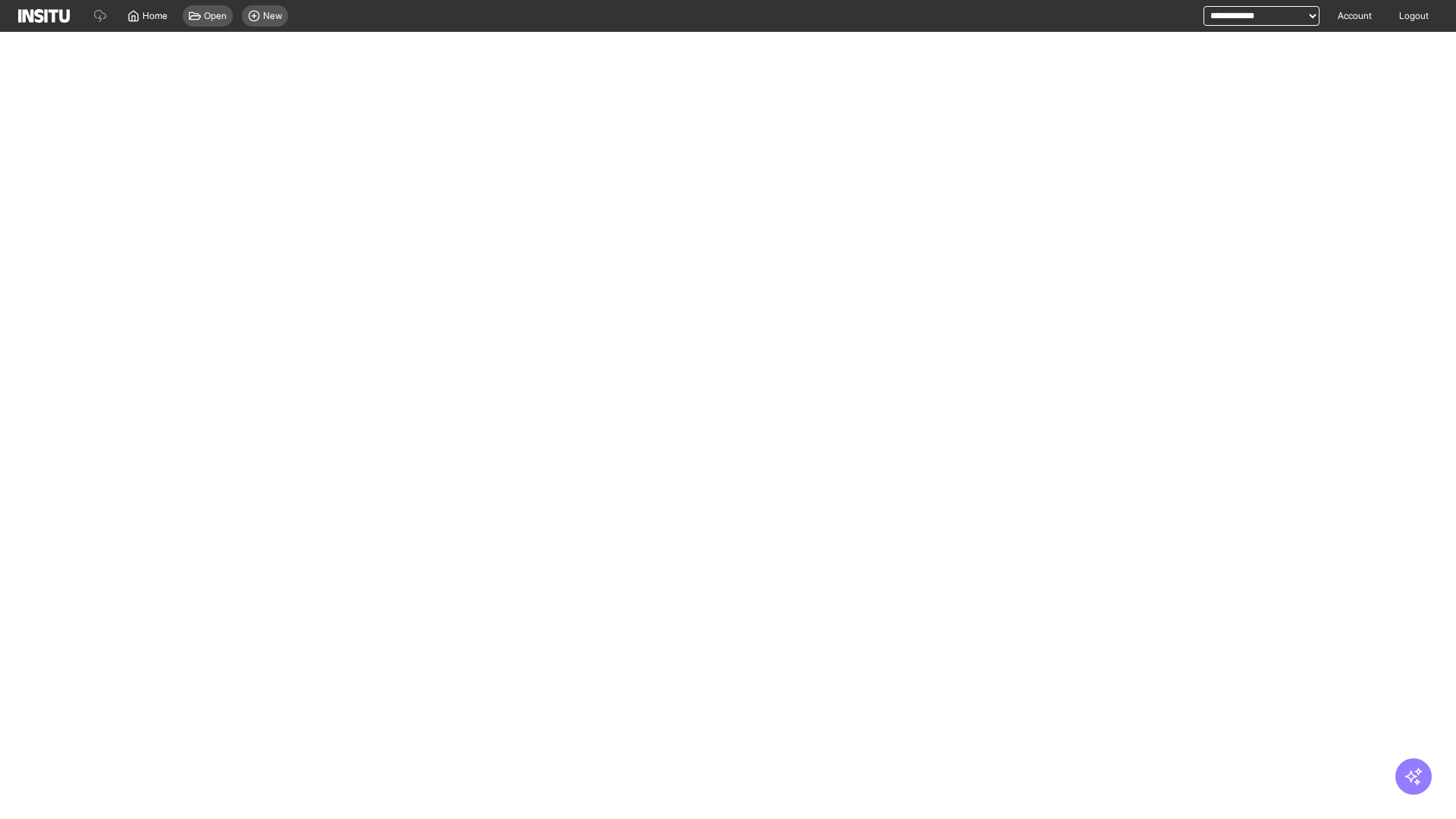
select select "**"
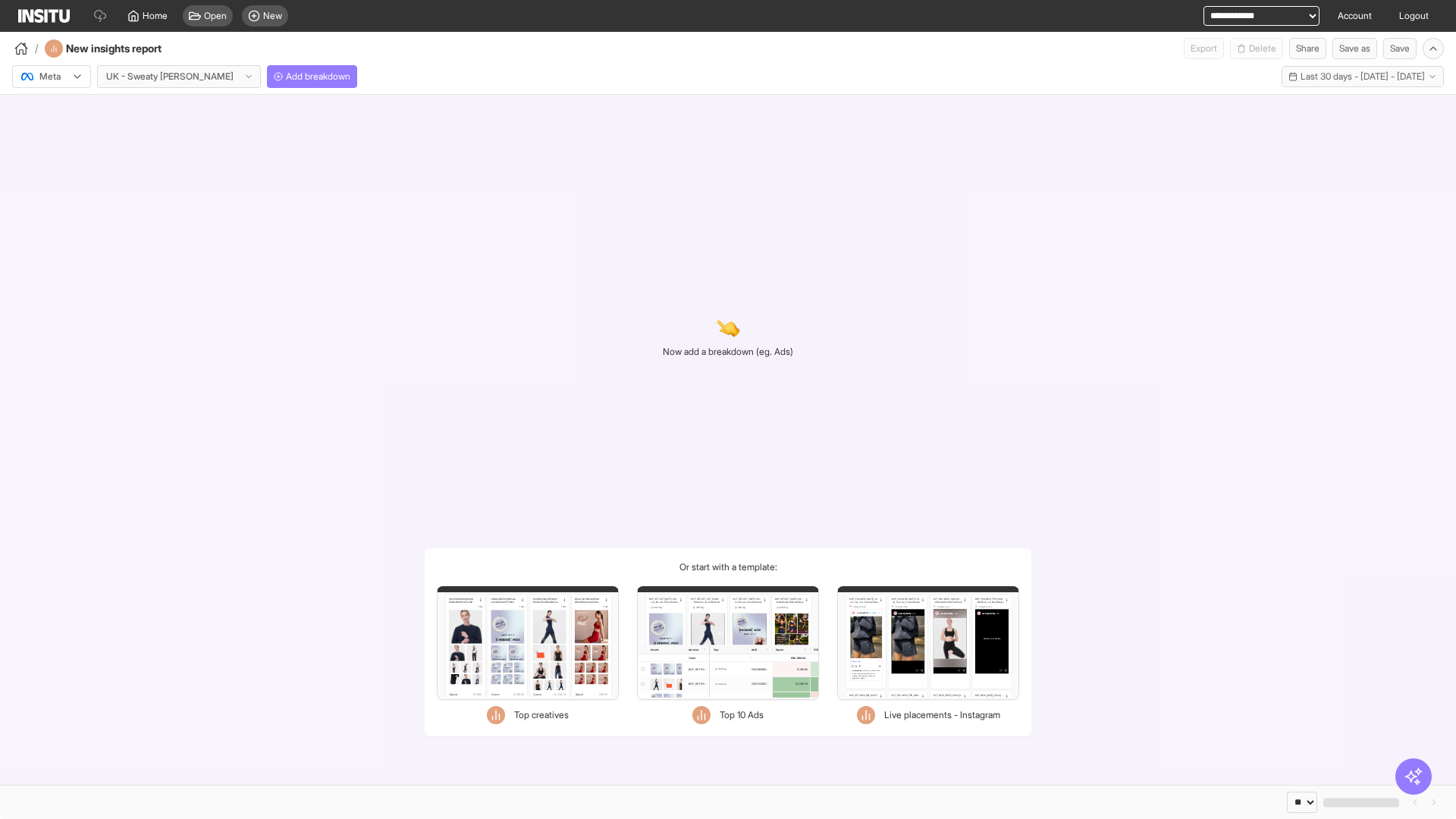
click at [51, 76] on div at bounding box center [41, 76] width 43 height 15
click at [55, 135] on span "TikTok" at bounding box center [53, 134] width 26 height 14
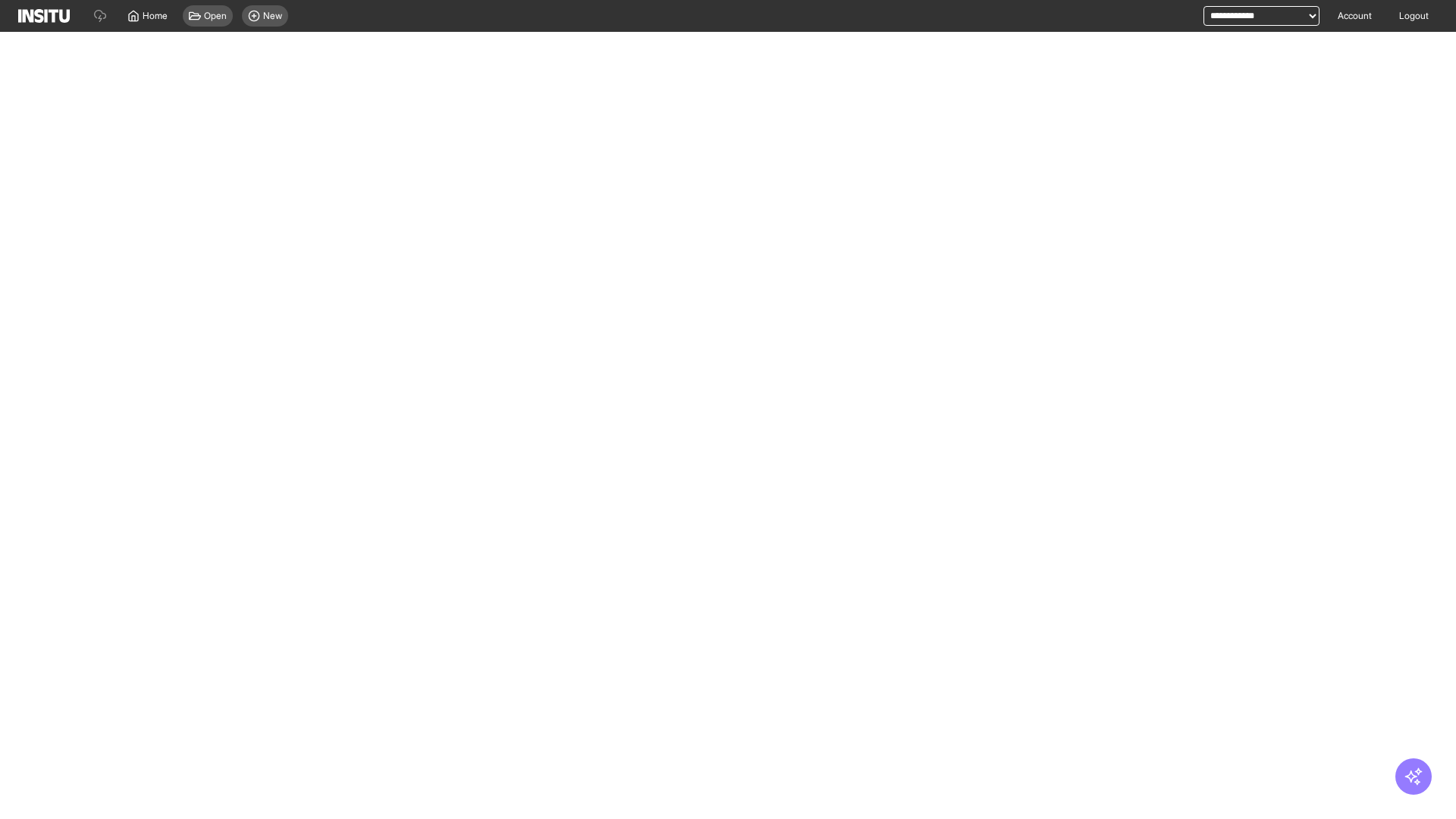
select select "**"
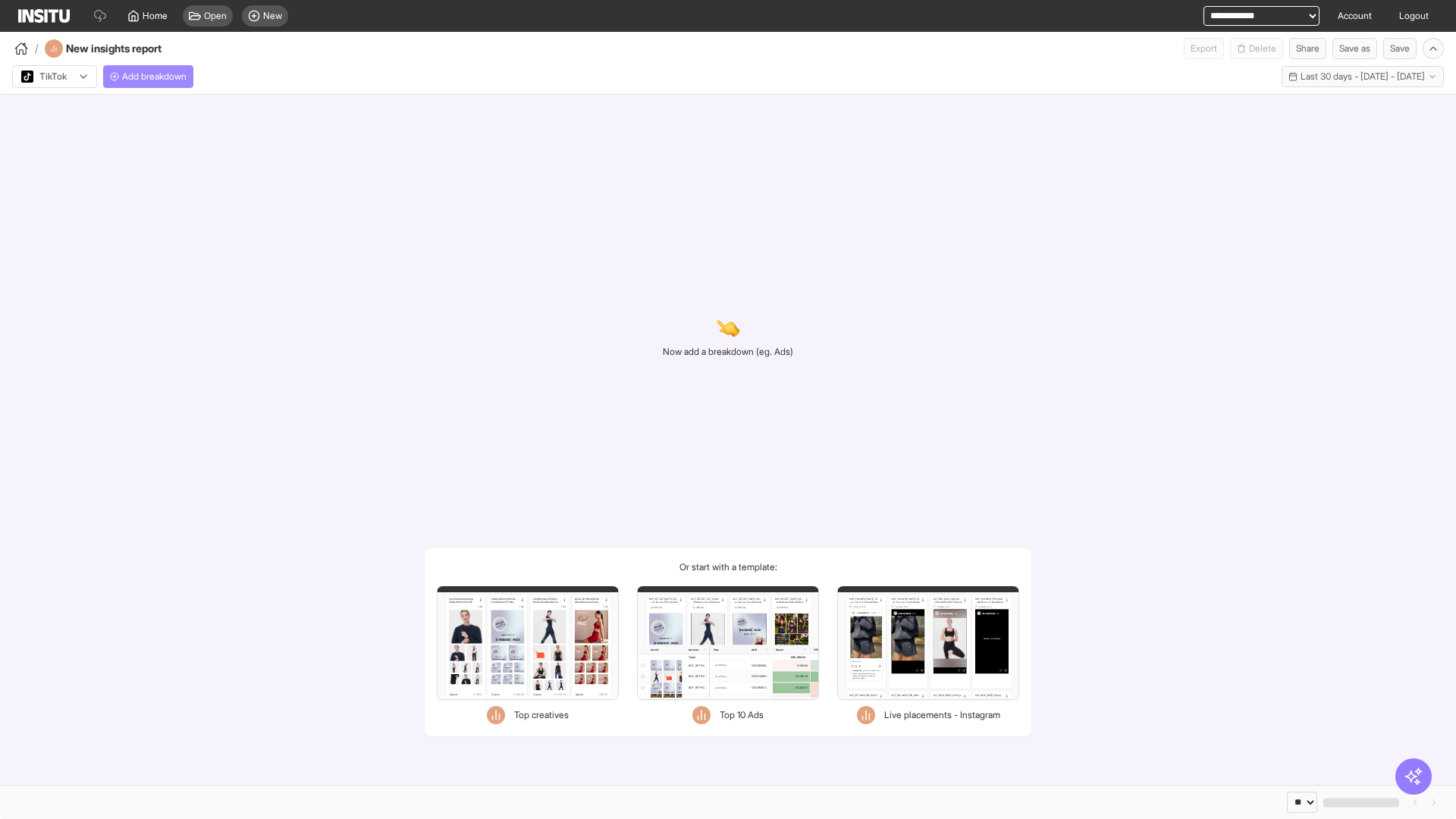
click at [151, 76] on span "Add breakdown" at bounding box center [154, 76] width 64 height 12
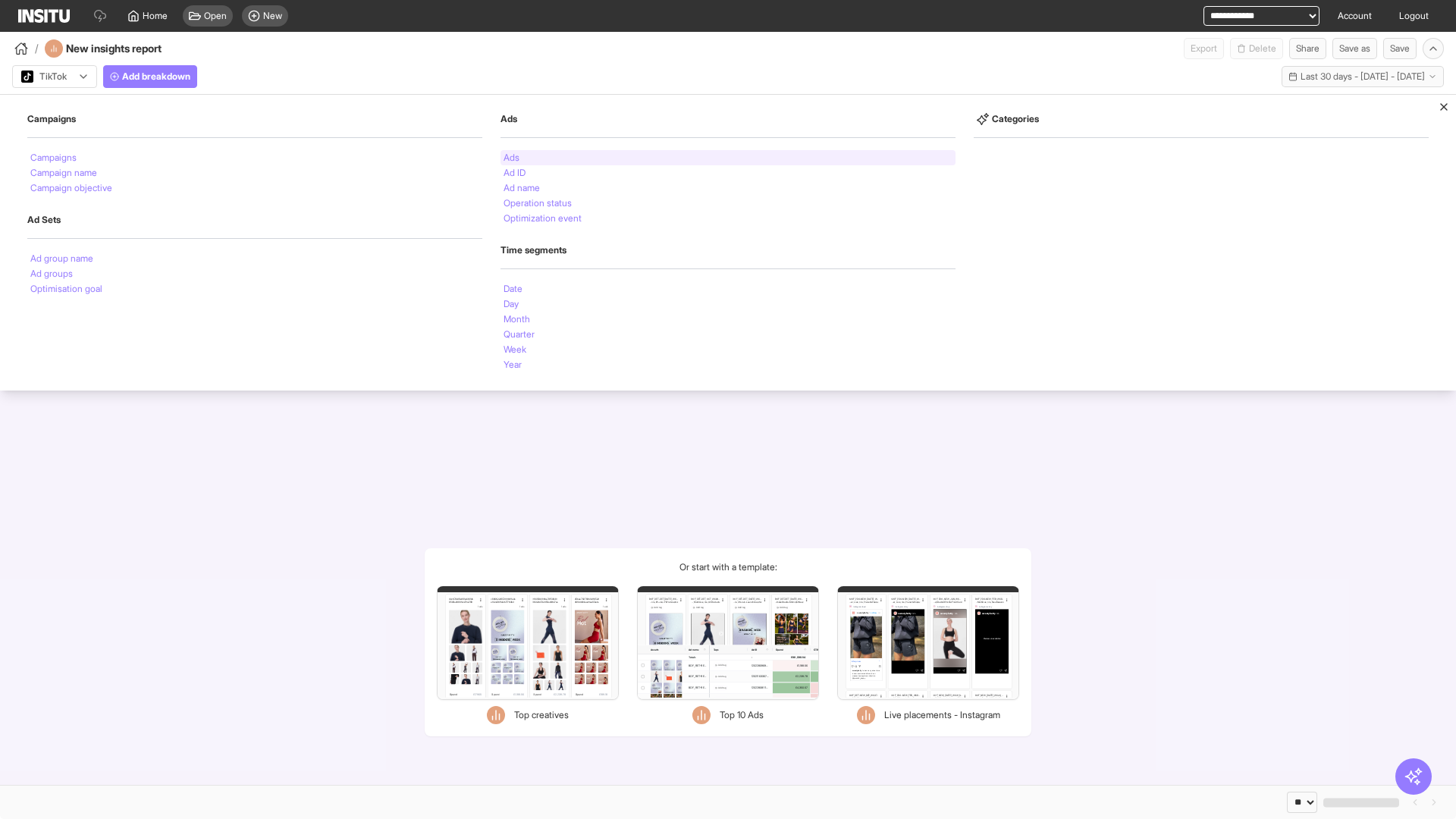
click at [511, 158] on li "Ads" at bounding box center [512, 158] width 16 height 9
